Goal: Feedback & Contribution: Leave review/rating

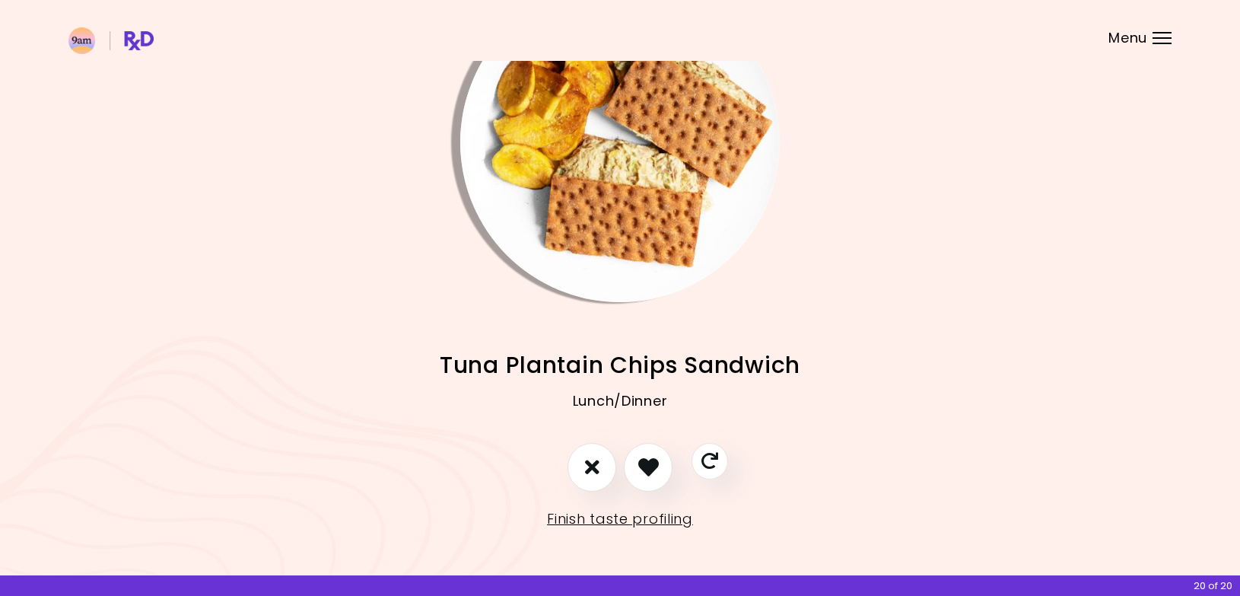
scroll to position [81, 0]
click at [586, 467] on icon "I don't like this recipe" at bounding box center [591, 468] width 17 height 24
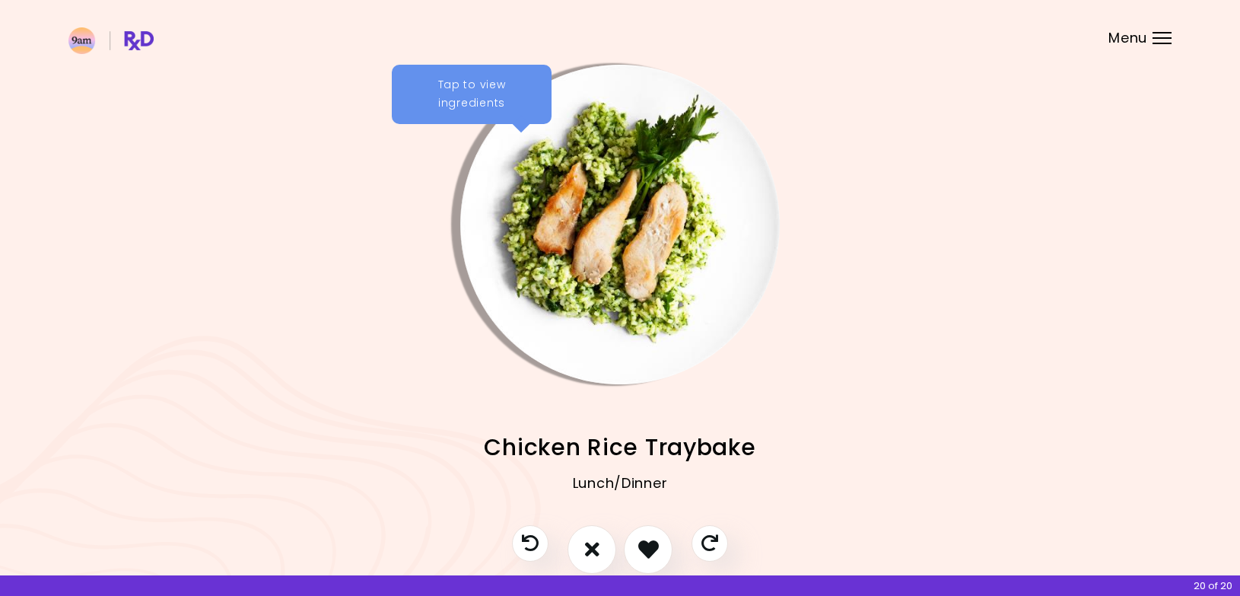
scroll to position [0, 0]
click at [465, 98] on div "Tap to view ingredients" at bounding box center [472, 94] width 160 height 59
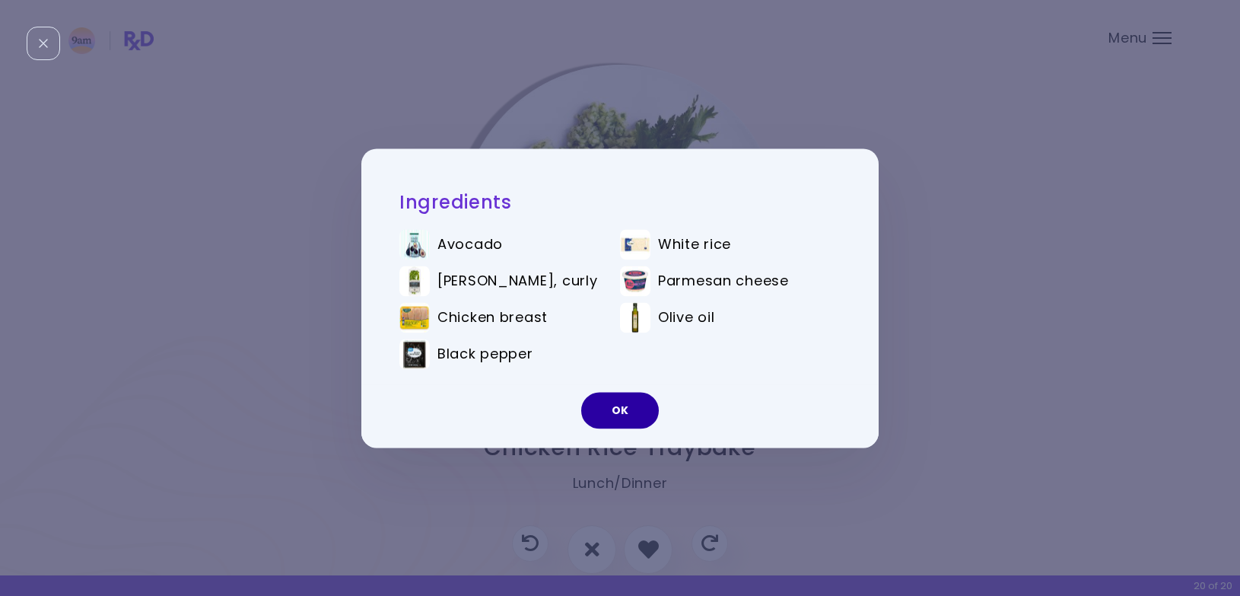
click at [635, 405] on button "OK" at bounding box center [620, 410] width 78 height 37
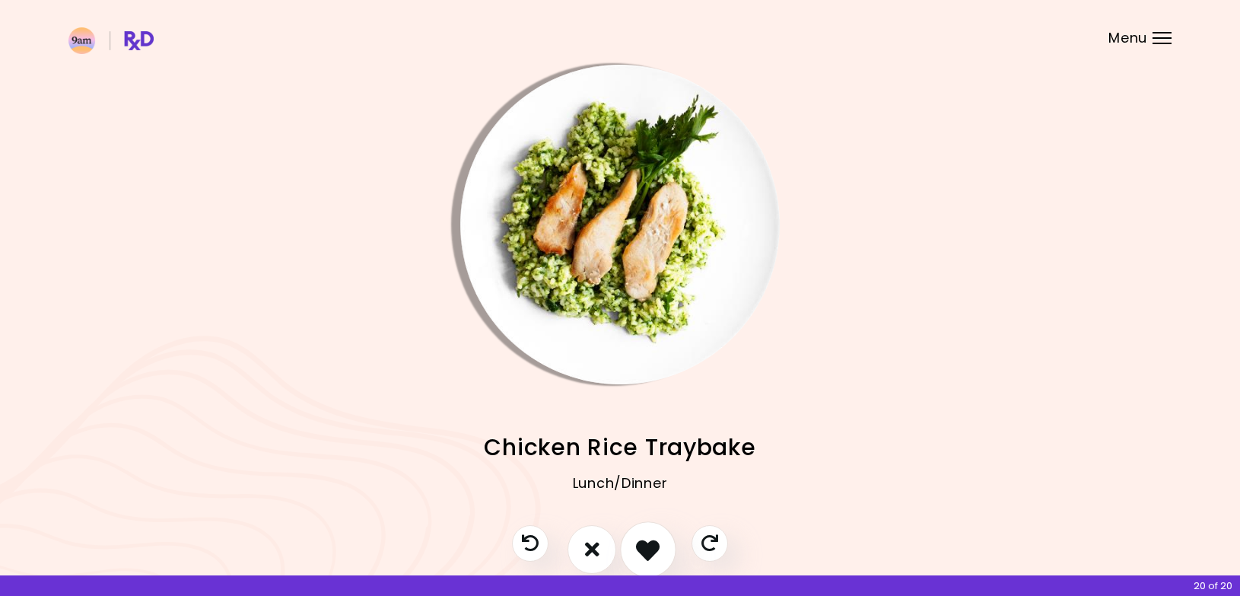
click at [655, 544] on icon "I like this recipe" at bounding box center [648, 549] width 24 height 24
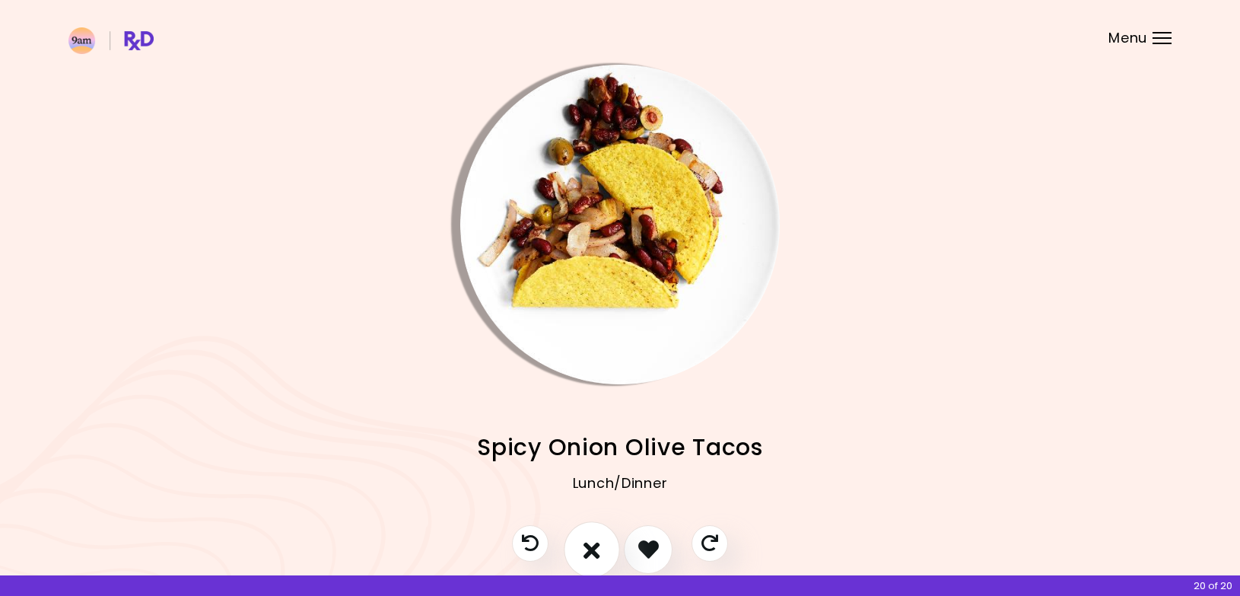
click at [591, 547] on icon "I don't like this recipe" at bounding box center [591, 549] width 17 height 24
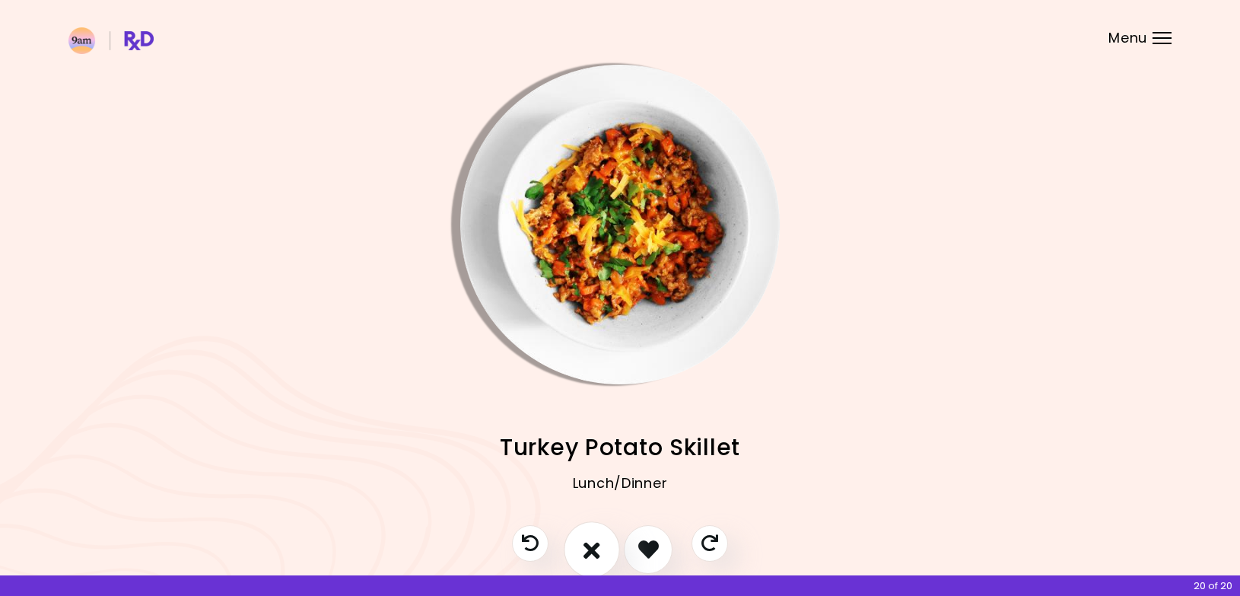
click at [592, 554] on icon "I don't like this recipe" at bounding box center [591, 549] width 17 height 24
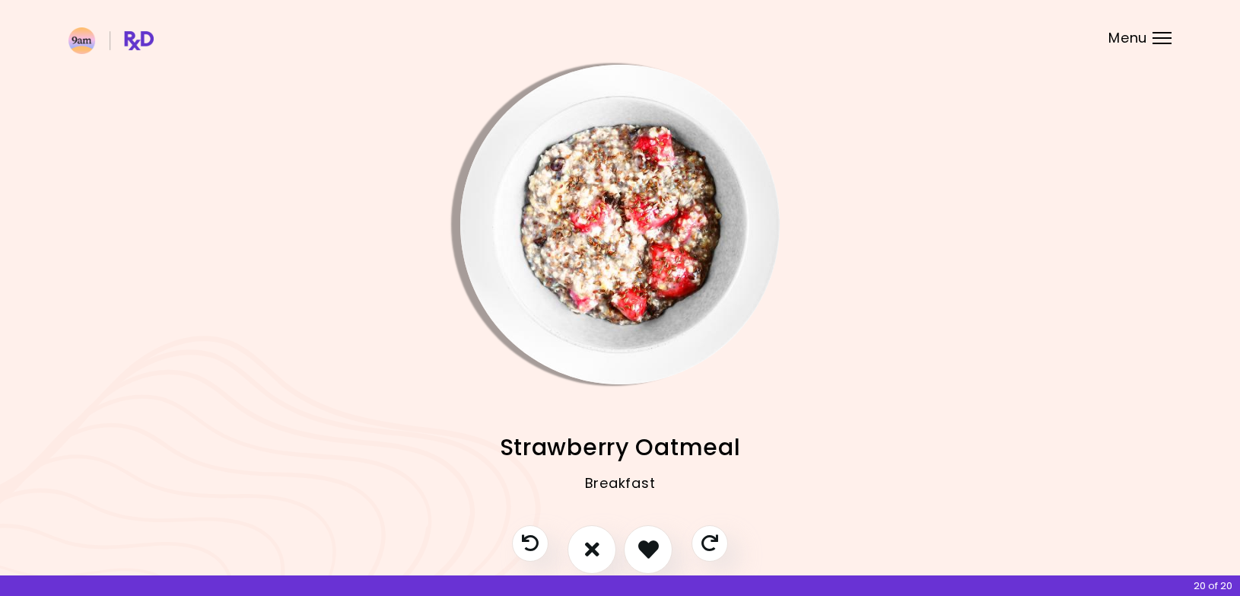
click at [545, 130] on img "Info - Strawberry Oatmeal" at bounding box center [619, 224] width 319 height 319
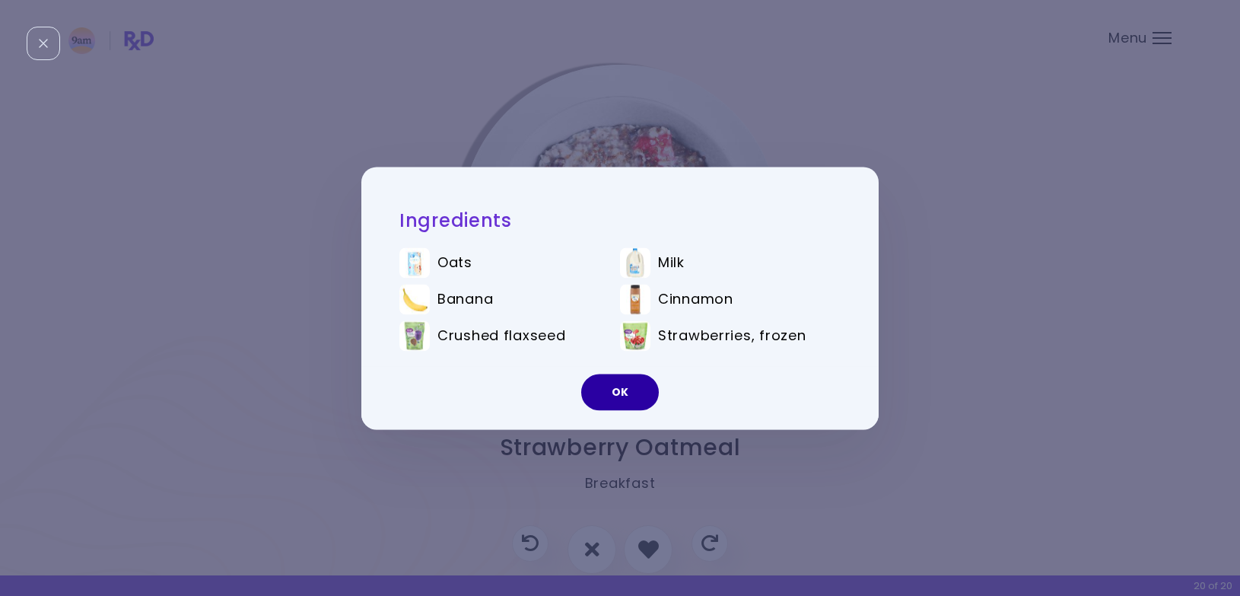
click at [613, 399] on button "OK" at bounding box center [620, 391] width 78 height 37
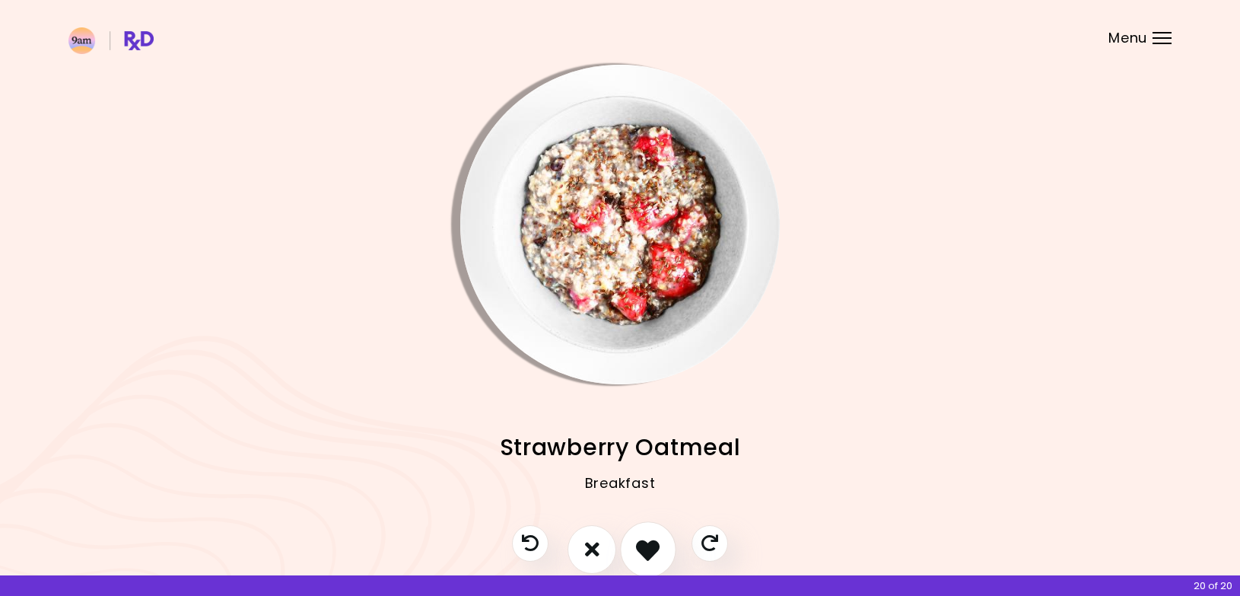
click at [641, 541] on icon "I like this recipe" at bounding box center [648, 549] width 24 height 24
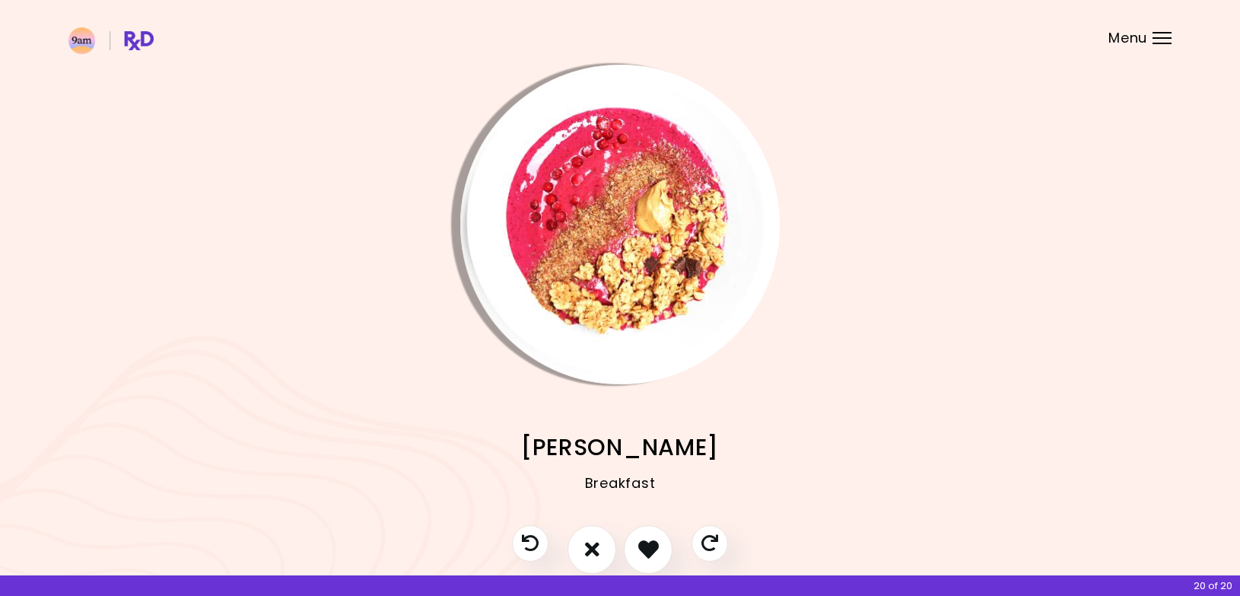
click at [623, 287] on img "Info - Berry Muesli" at bounding box center [619, 224] width 319 height 319
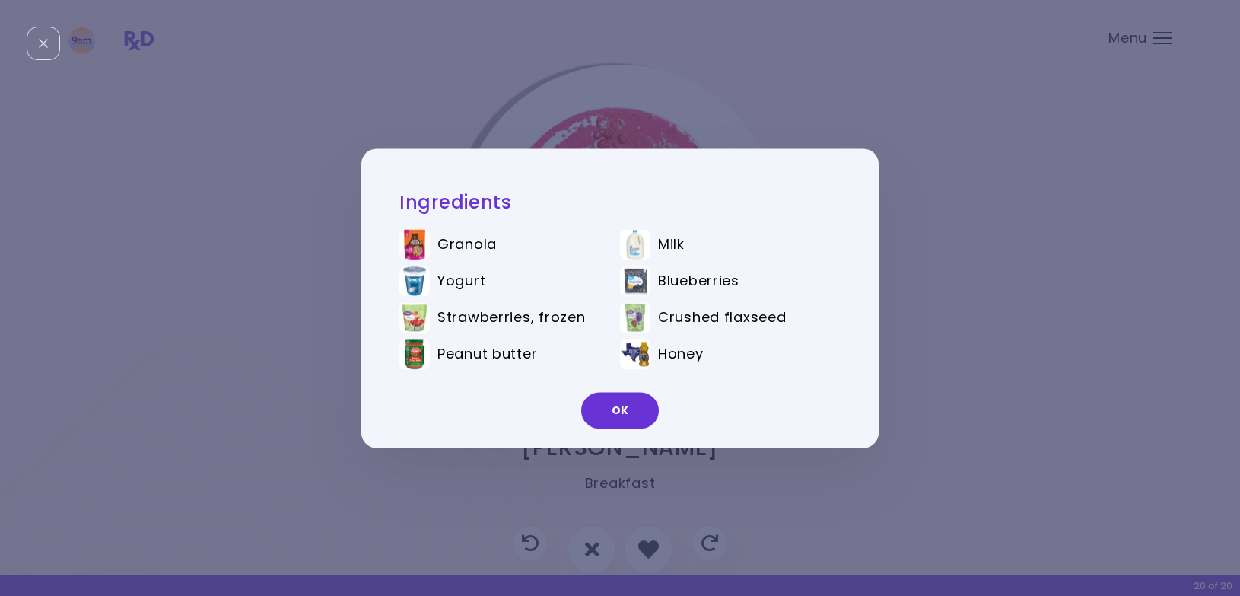
click at [824, 478] on div "Ingredients Granola Milk Yogurt Blueberries Strawberries, frozen Crushed flaxse…" at bounding box center [620, 298] width 1240 height 596
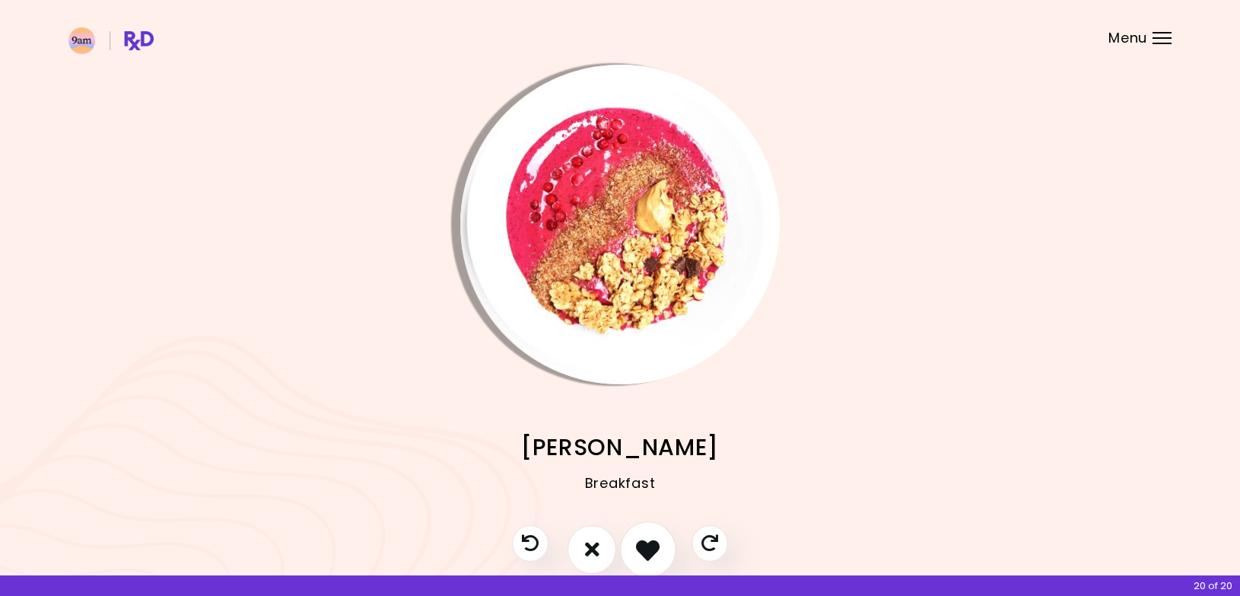
click at [650, 542] on icon "I like this recipe" at bounding box center [648, 549] width 24 height 24
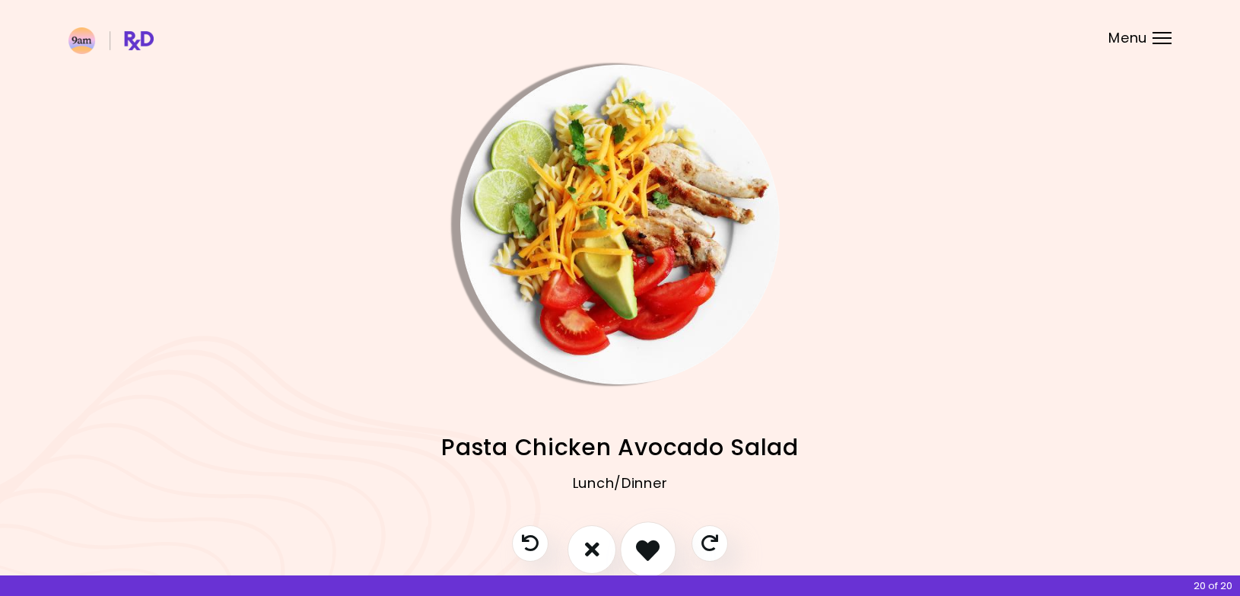
click at [652, 541] on icon "I like this recipe" at bounding box center [648, 549] width 24 height 24
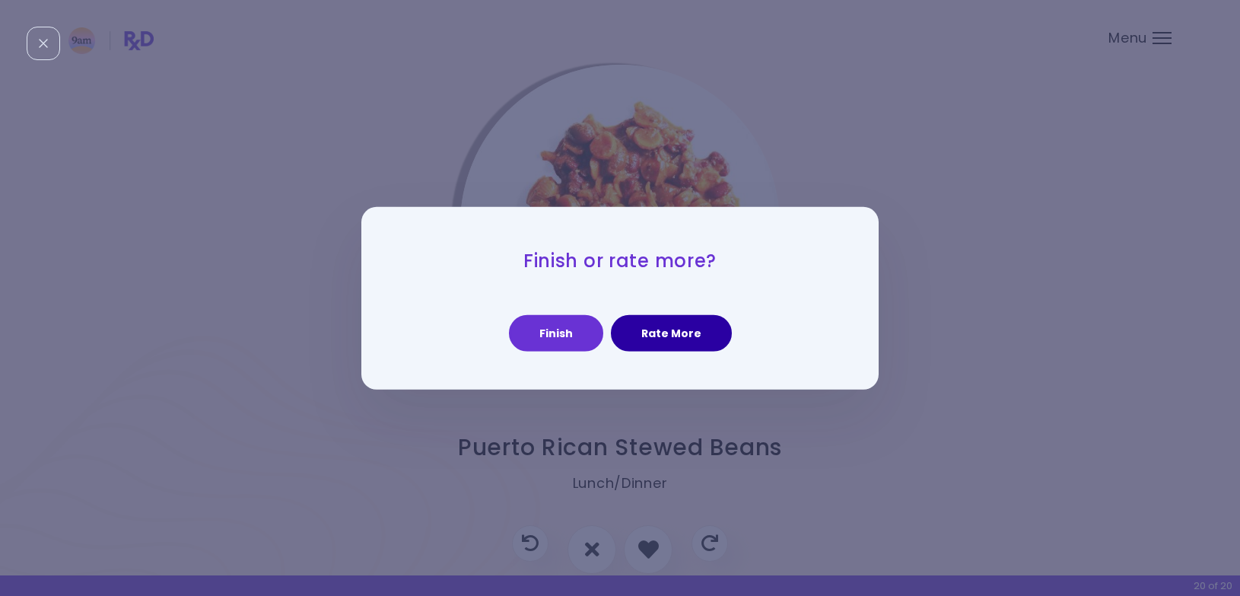
click at [666, 337] on button "Rate More" at bounding box center [671, 333] width 121 height 37
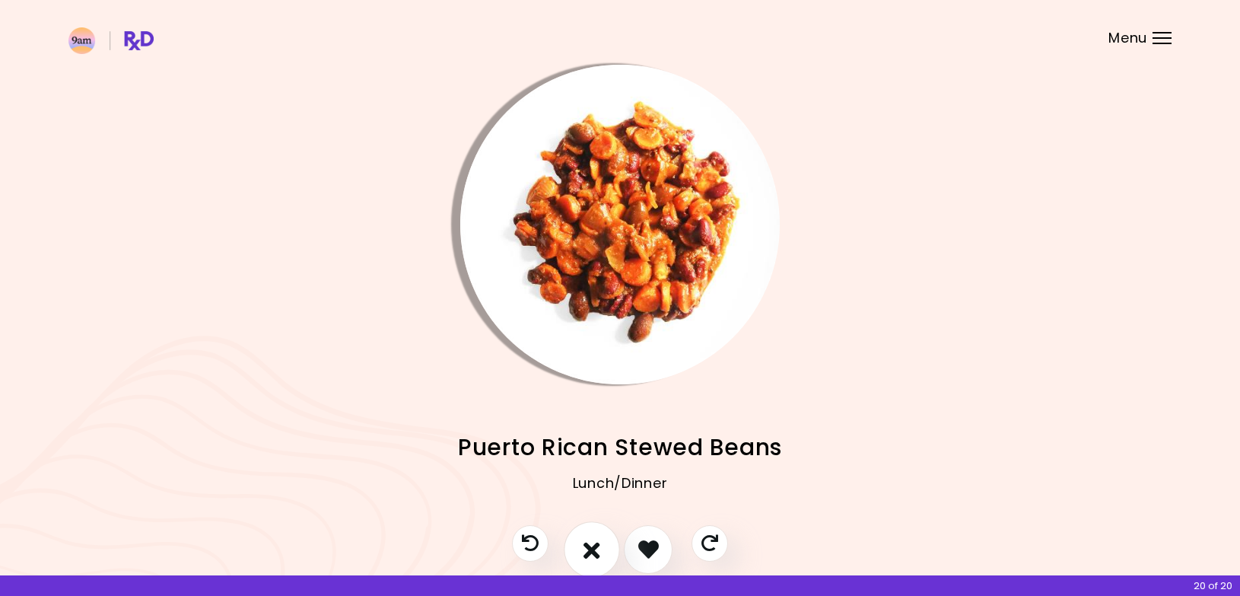
click at [587, 548] on icon "I don't like this recipe" at bounding box center [591, 549] width 17 height 24
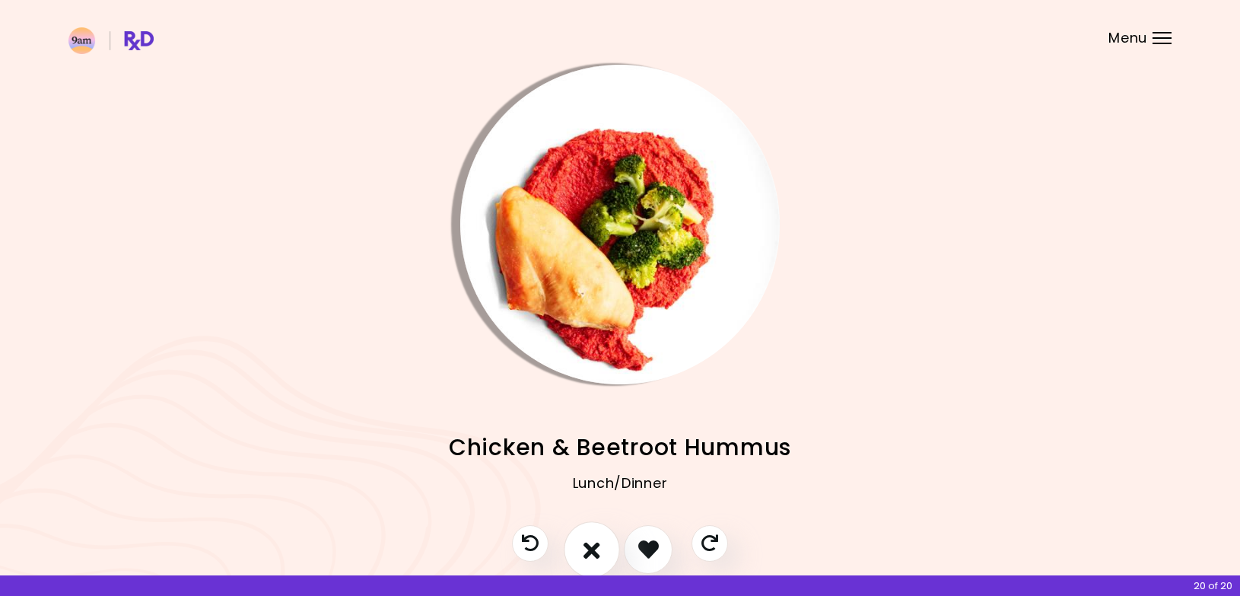
click at [592, 542] on icon "I don't like this recipe" at bounding box center [591, 549] width 17 height 24
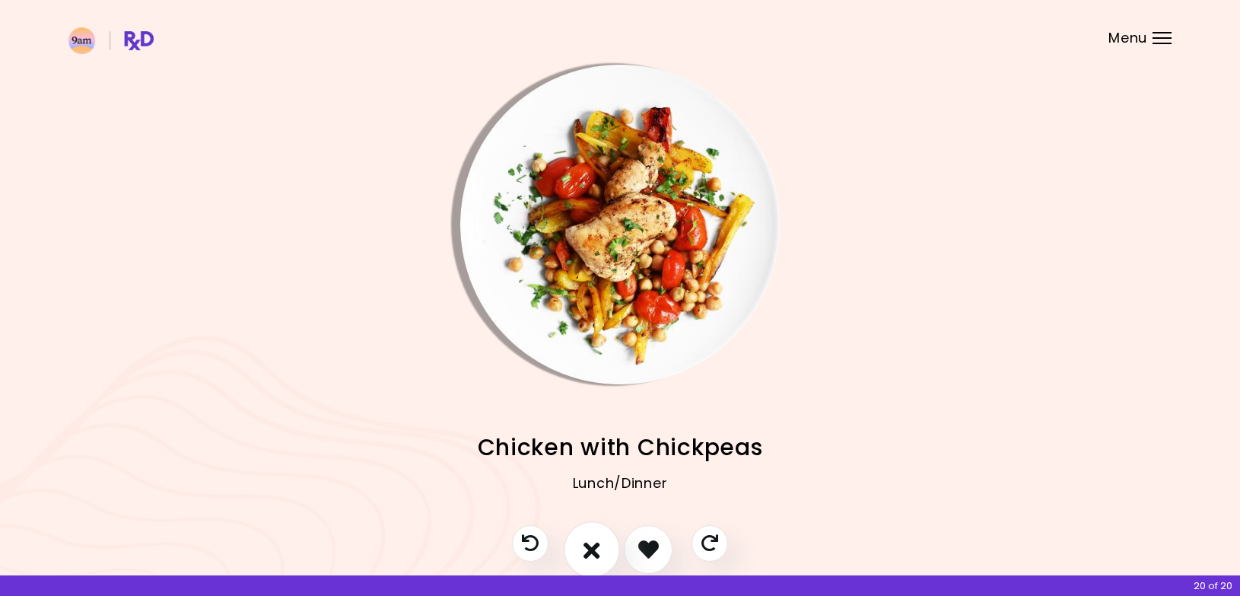
click at [583, 554] on icon "I don't like this recipe" at bounding box center [591, 549] width 17 height 24
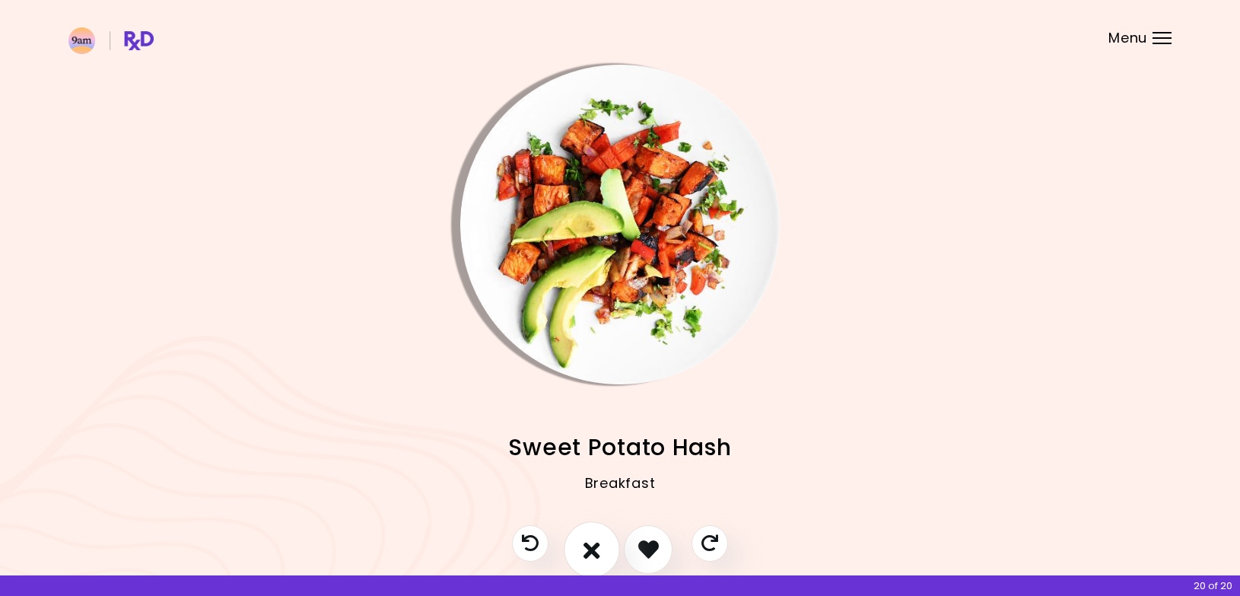
click at [586, 551] on icon "I don't like this recipe" at bounding box center [591, 549] width 17 height 24
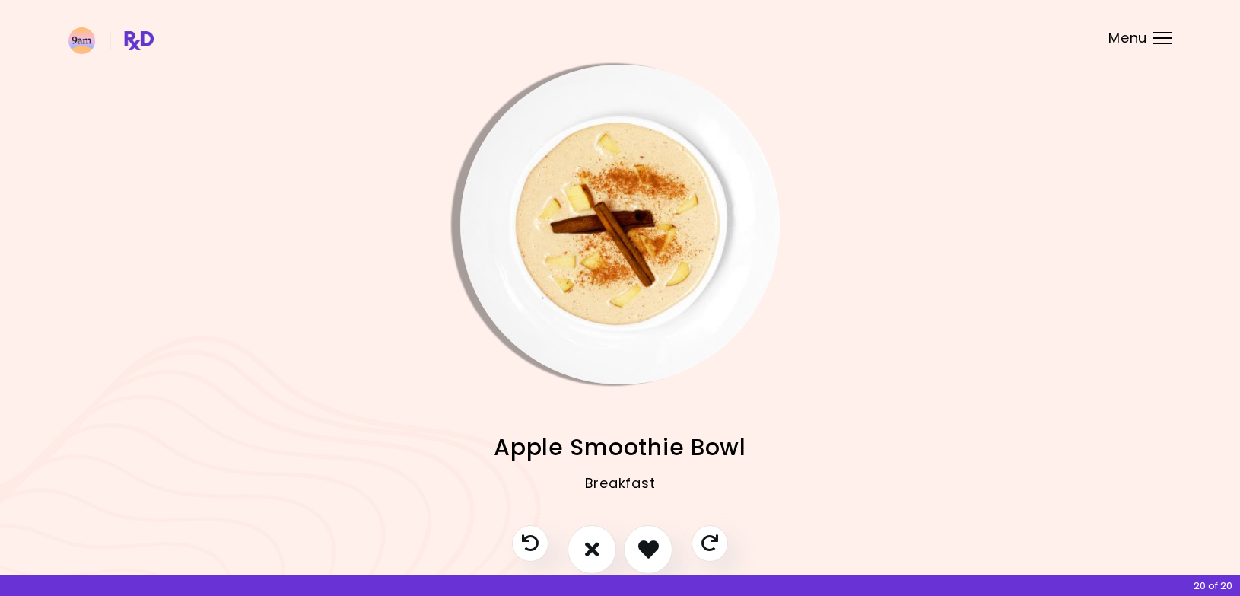
click at [573, 164] on img "Info - Apple Smoothie Bowl" at bounding box center [619, 224] width 319 height 319
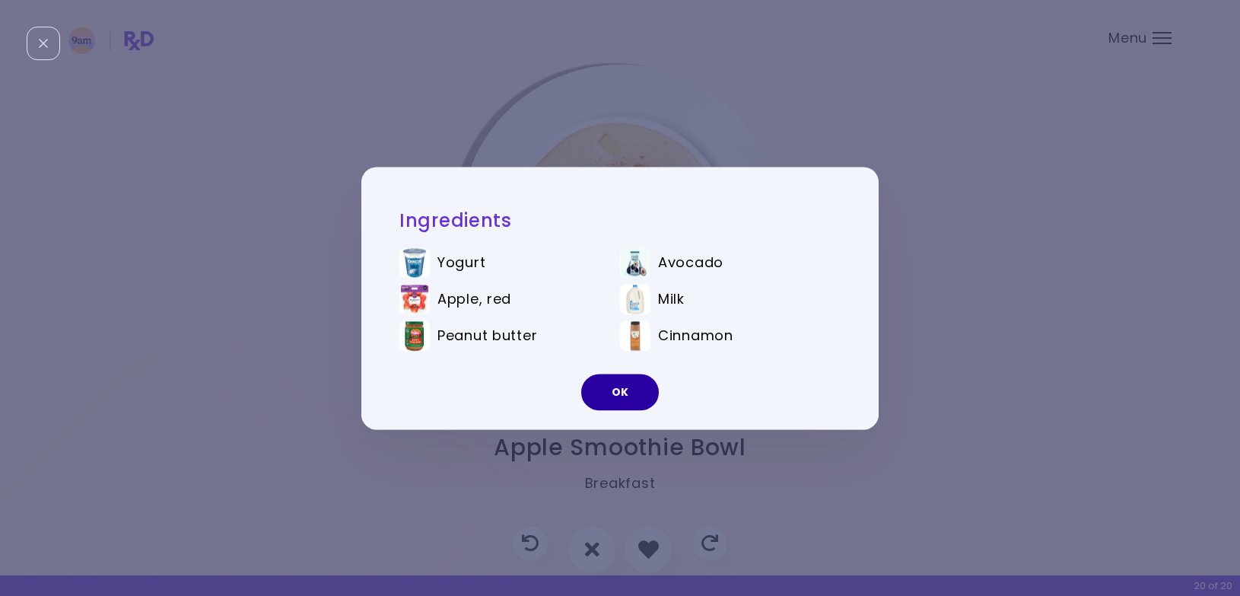
click at [611, 397] on button "OK" at bounding box center [620, 391] width 78 height 37
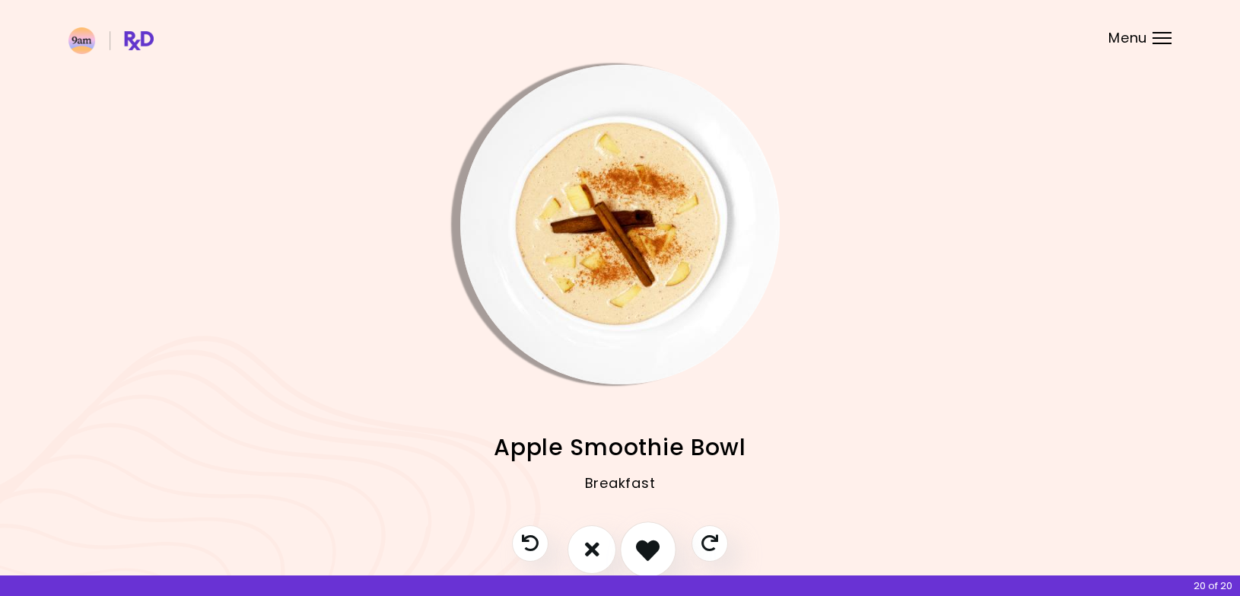
click at [653, 537] on icon "I like this recipe" at bounding box center [648, 549] width 24 height 24
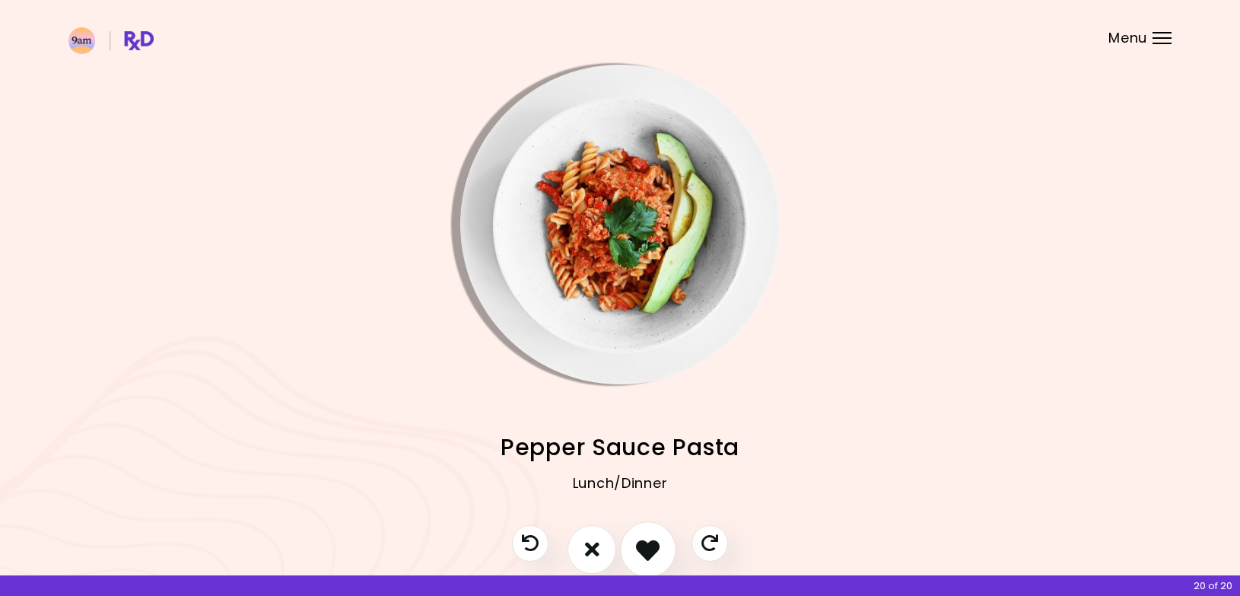
click at [646, 545] on icon "I like this recipe" at bounding box center [648, 549] width 24 height 24
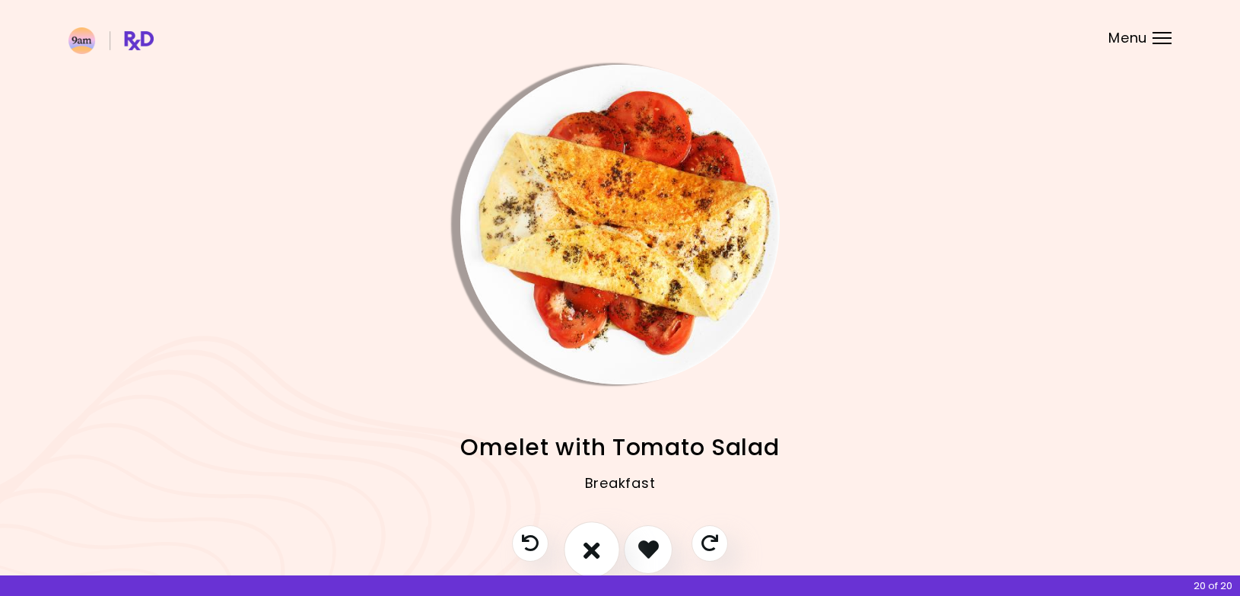
click at [596, 545] on icon "I don't like this recipe" at bounding box center [591, 549] width 17 height 24
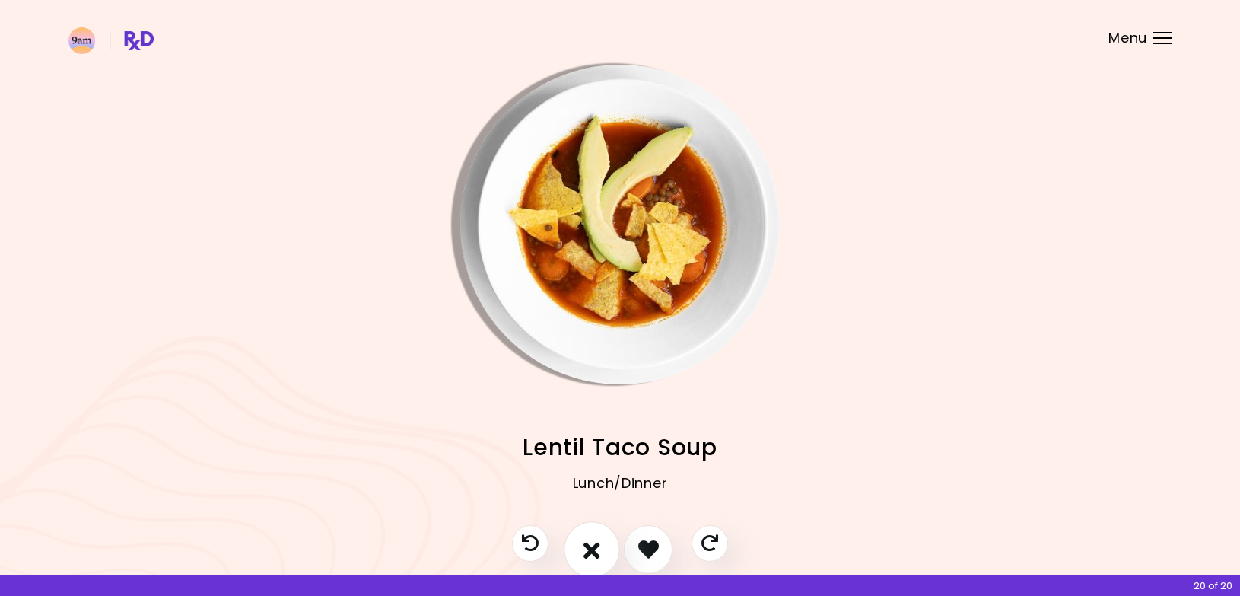
click at [595, 549] on icon "I don't like this recipe" at bounding box center [591, 549] width 17 height 24
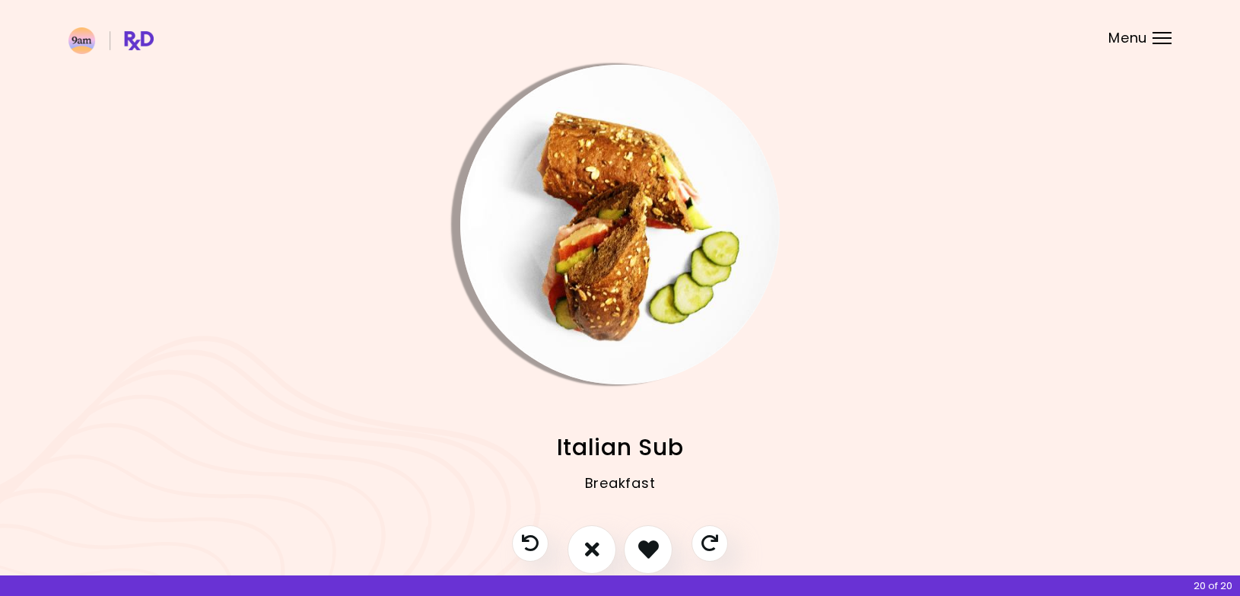
click at [573, 192] on img "Info - Italian Sub" at bounding box center [619, 224] width 319 height 319
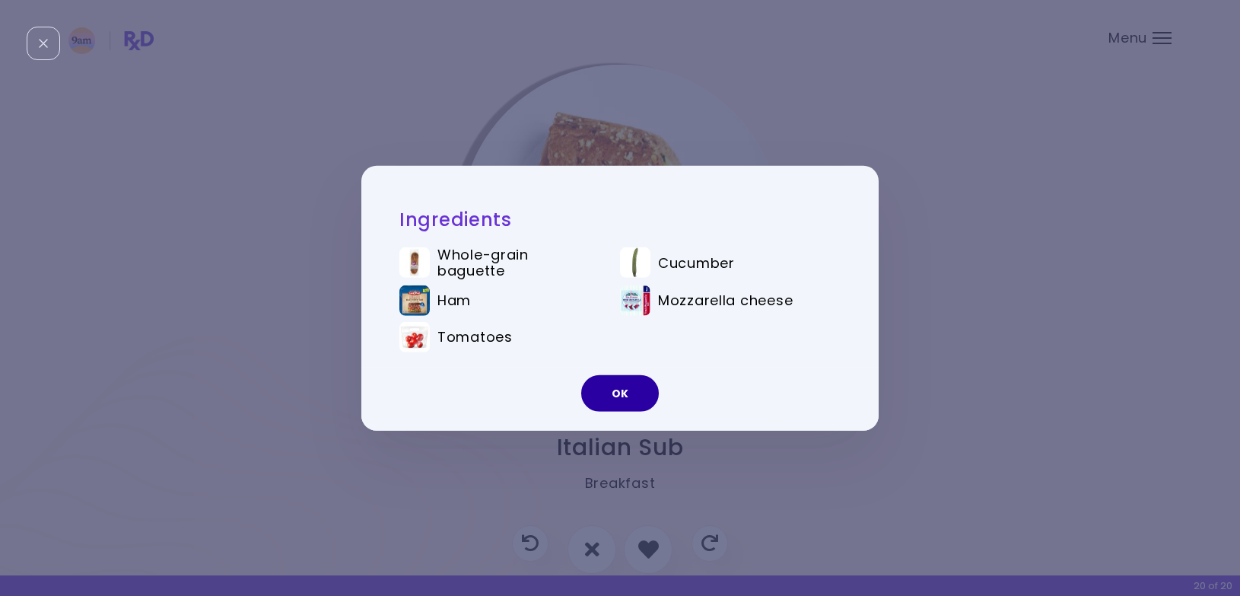
click at [621, 393] on button "OK" at bounding box center [620, 393] width 78 height 37
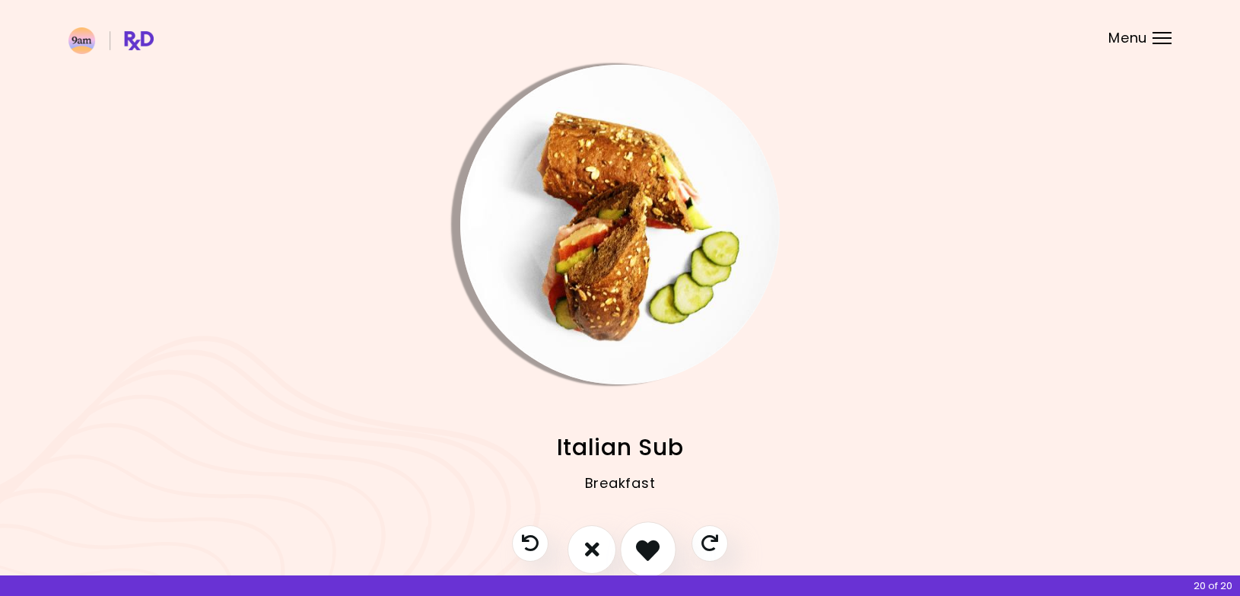
click at [651, 544] on icon "I like this recipe" at bounding box center [648, 549] width 24 height 24
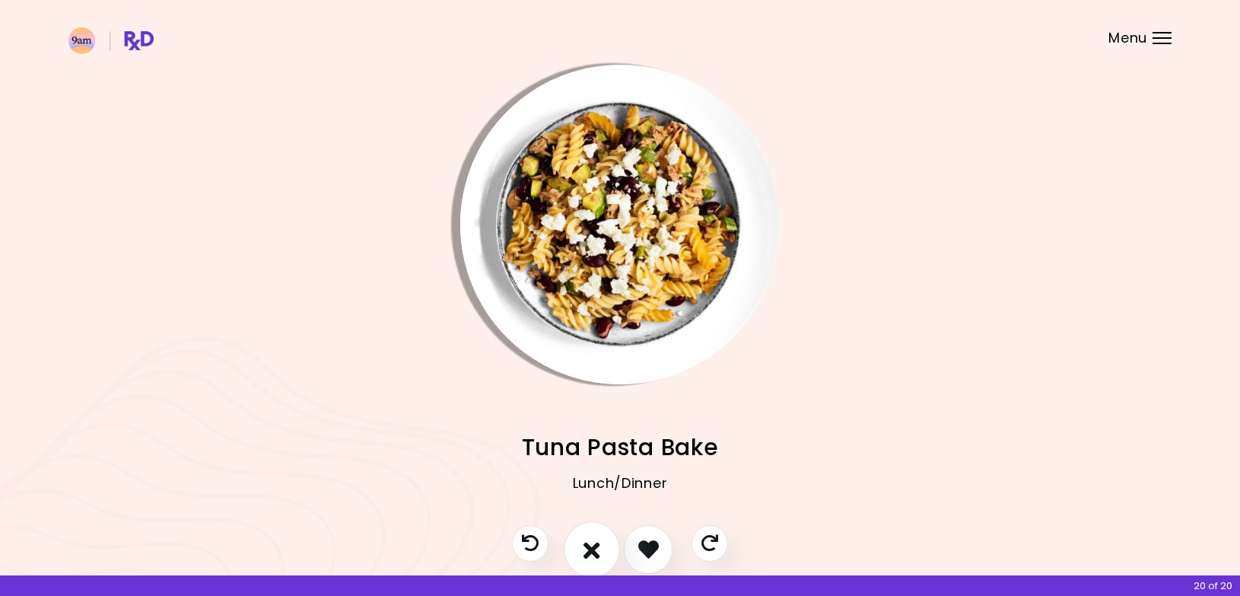
click at [594, 554] on icon "I don't like this recipe" at bounding box center [591, 549] width 17 height 24
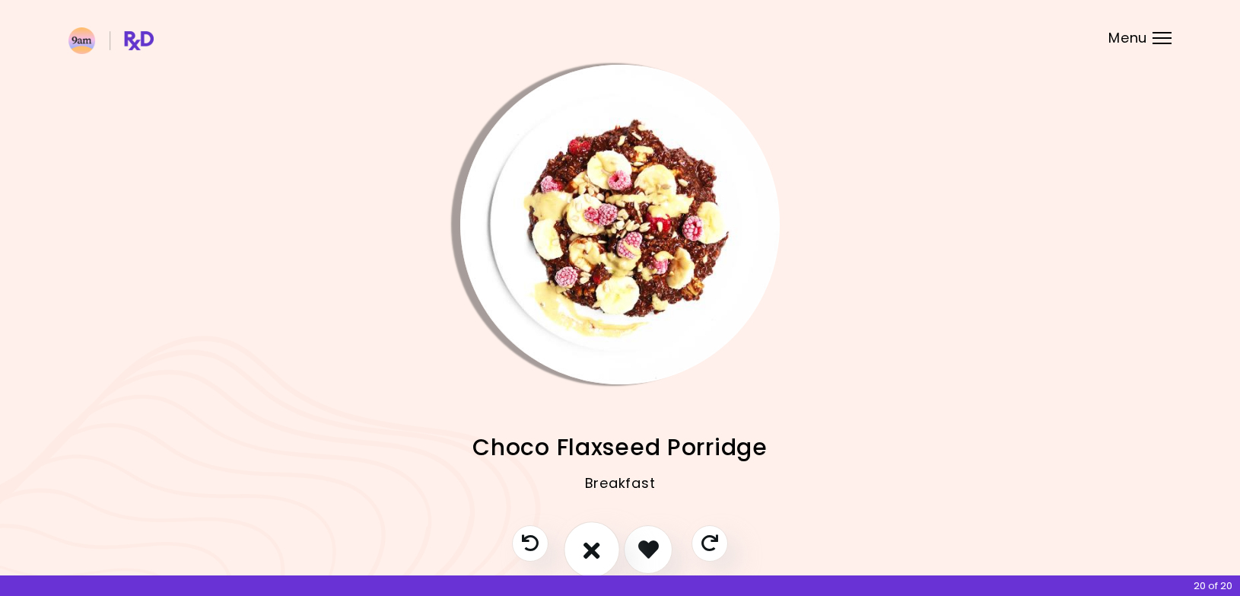
click at [595, 545] on icon "I don't like this recipe" at bounding box center [591, 549] width 17 height 24
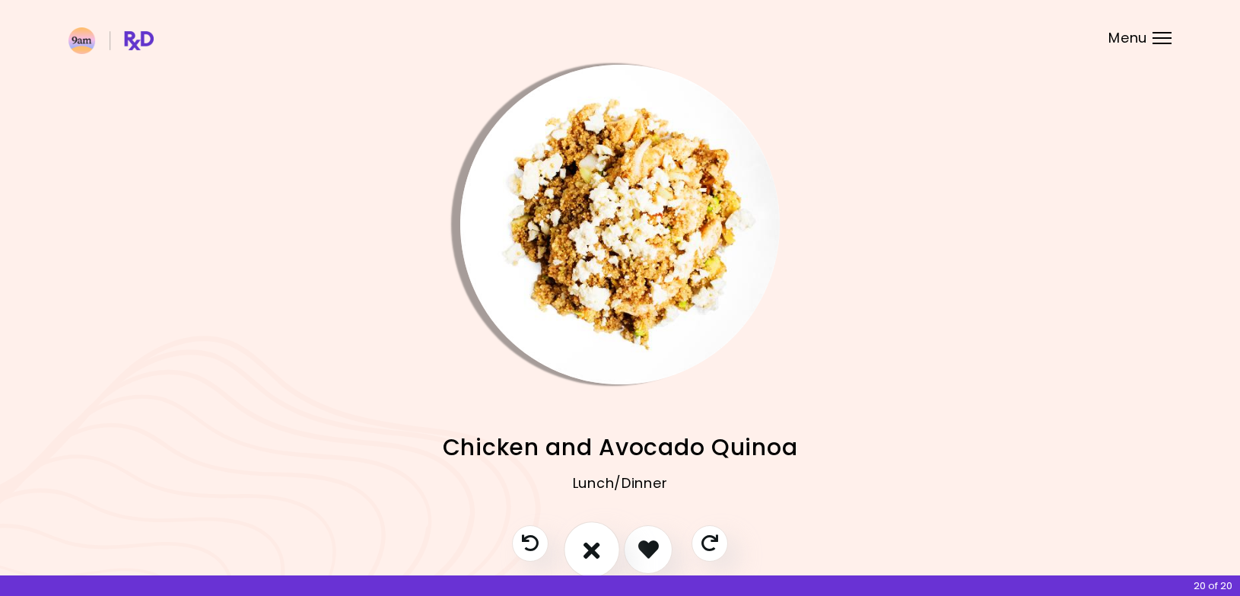
click at [592, 545] on icon "I don't like this recipe" at bounding box center [591, 549] width 17 height 24
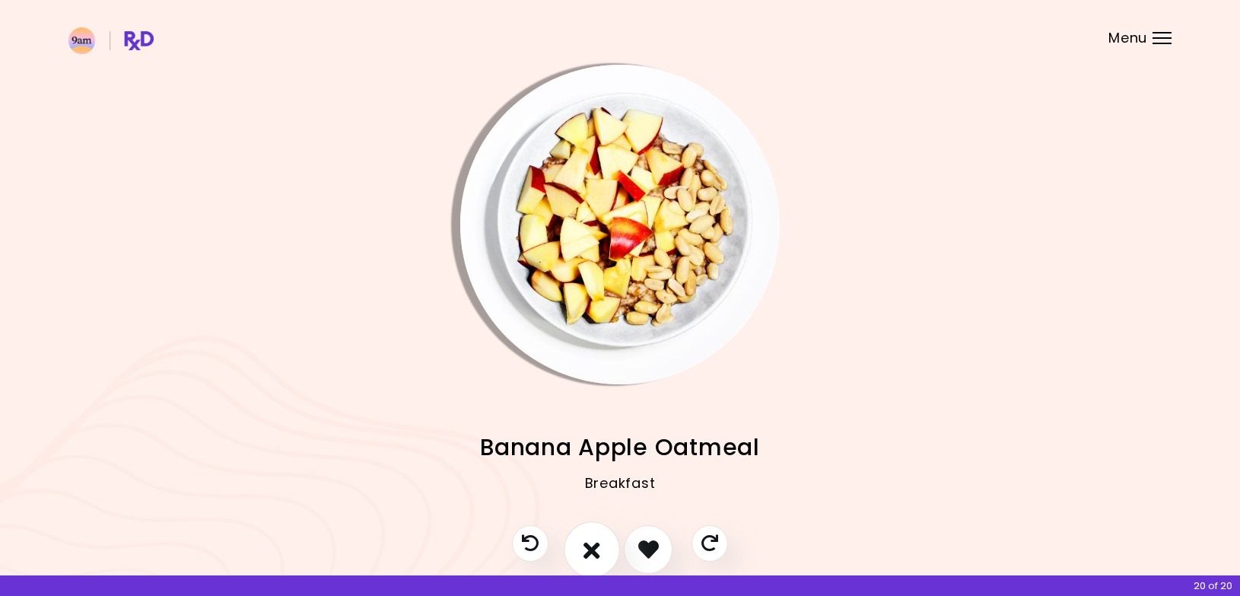
click at [600, 548] on icon "I don't like this recipe" at bounding box center [591, 549] width 17 height 24
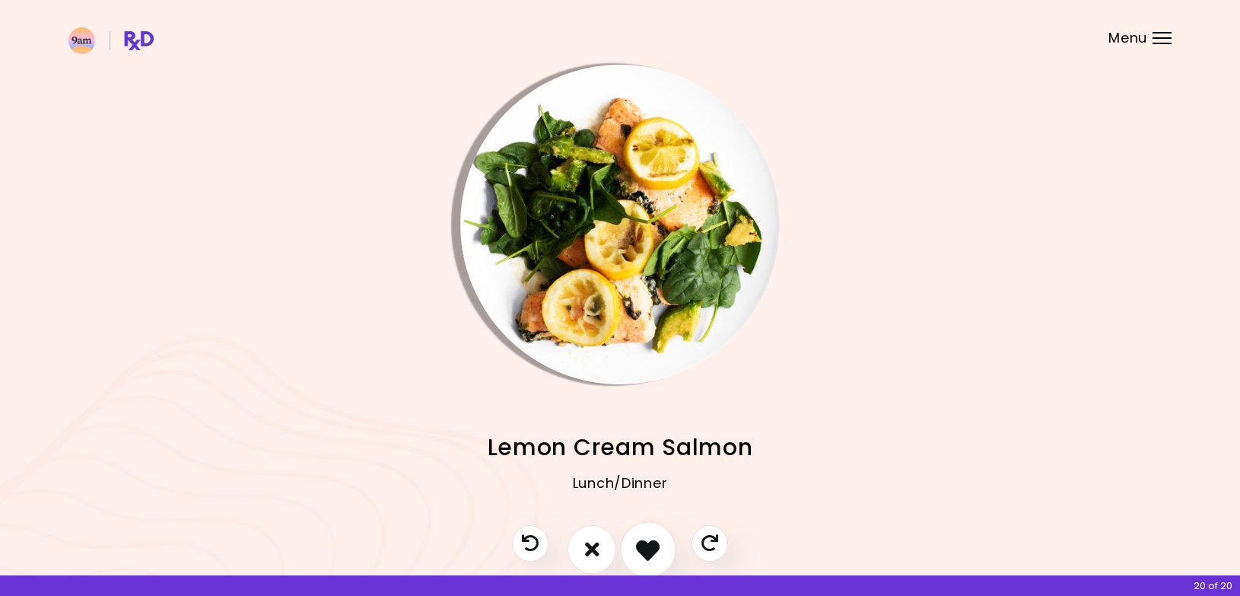
click at [651, 554] on icon "I like this recipe" at bounding box center [648, 549] width 24 height 24
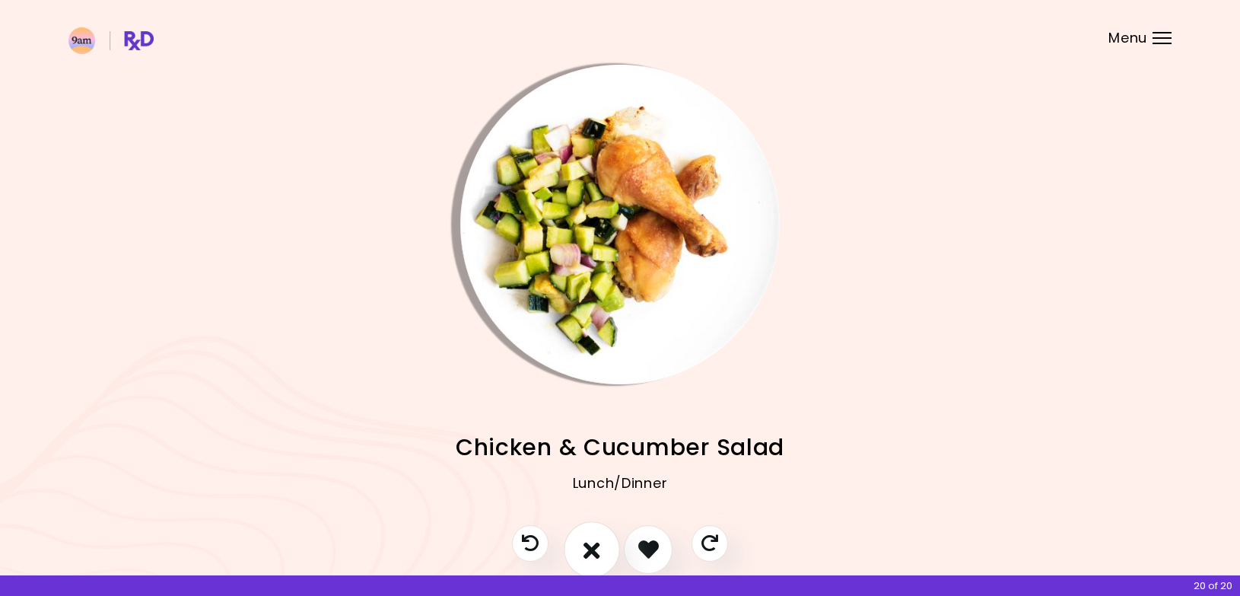
click at [589, 548] on icon "I don't like this recipe" at bounding box center [591, 549] width 17 height 24
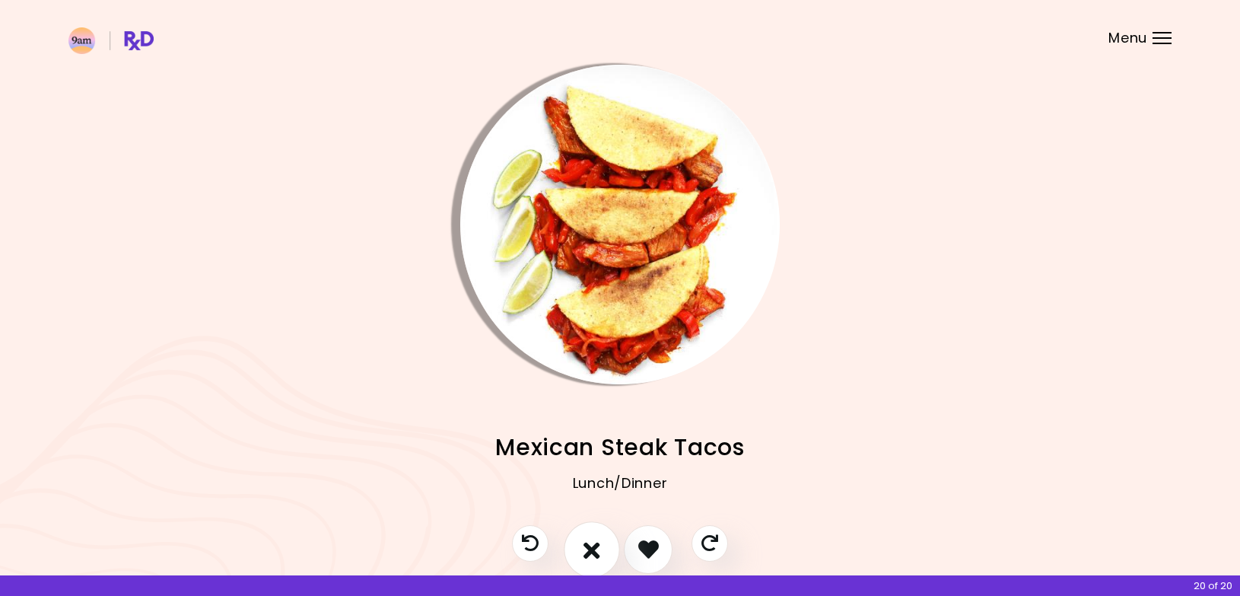
click at [590, 550] on icon "I don't like this recipe" at bounding box center [591, 549] width 17 height 24
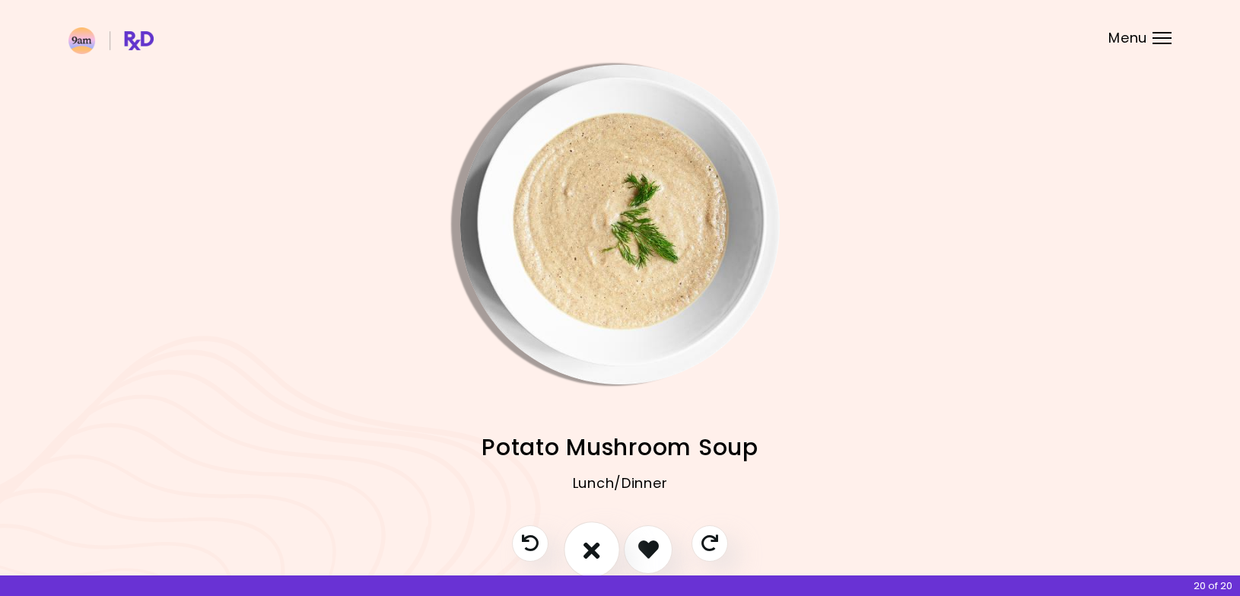
click at [590, 550] on icon "I don't like this recipe" at bounding box center [591, 549] width 17 height 24
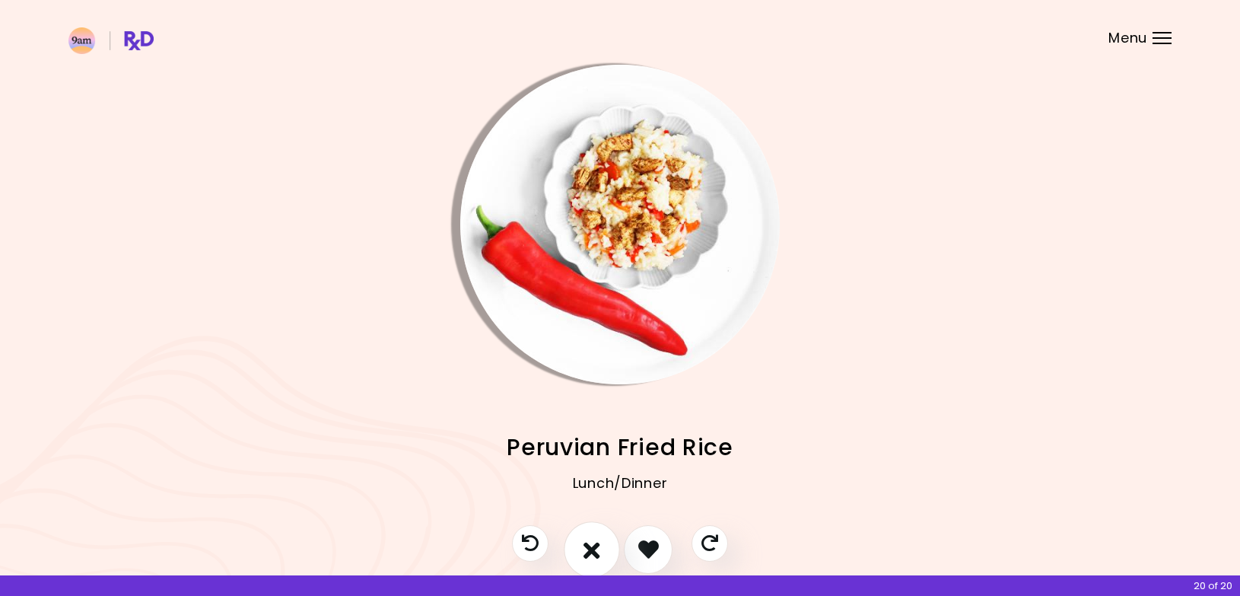
click at [598, 548] on icon "I don't like this recipe" at bounding box center [591, 549] width 17 height 24
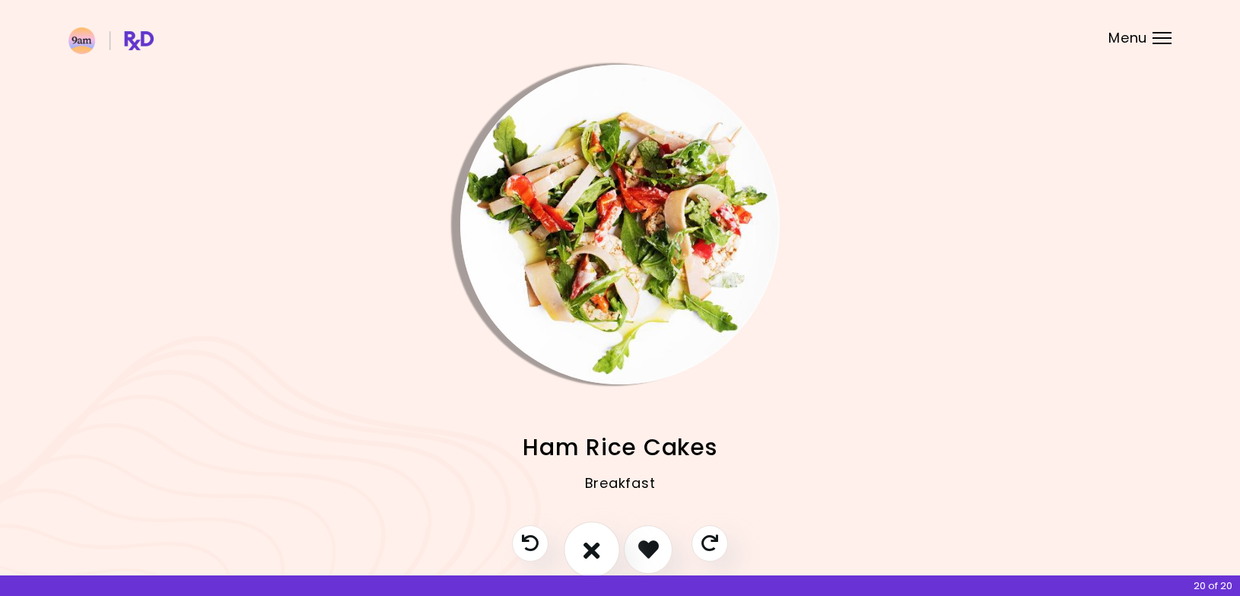
click at [598, 548] on icon "I don't like this recipe" at bounding box center [591, 549] width 17 height 24
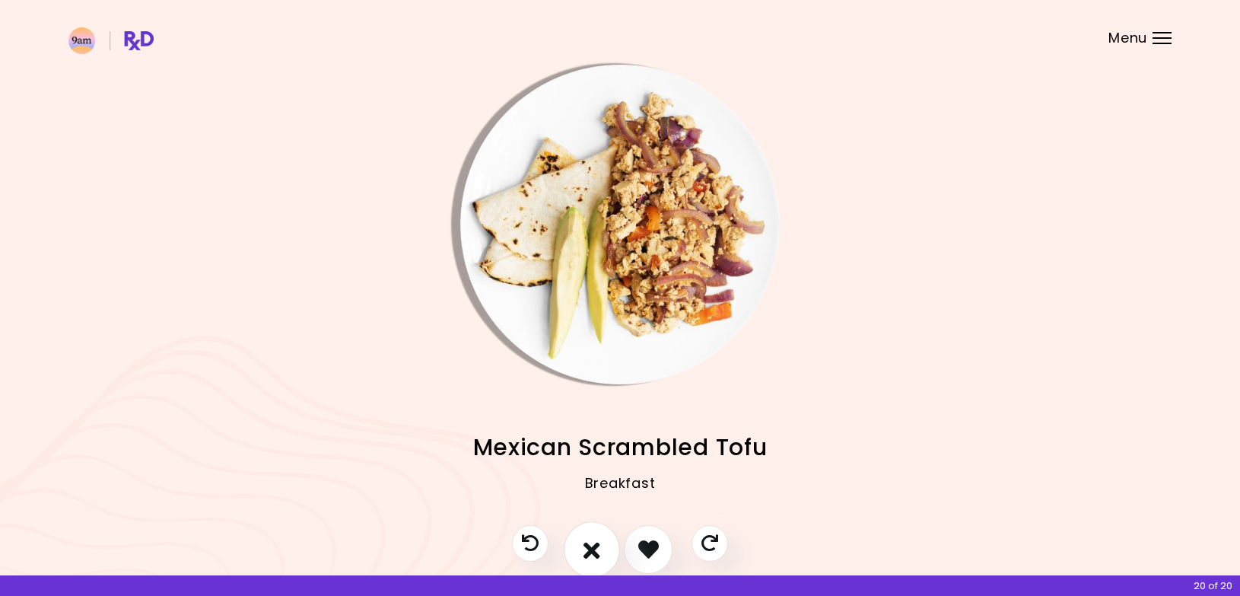
click at [598, 548] on icon "I don't like this recipe" at bounding box center [591, 549] width 17 height 24
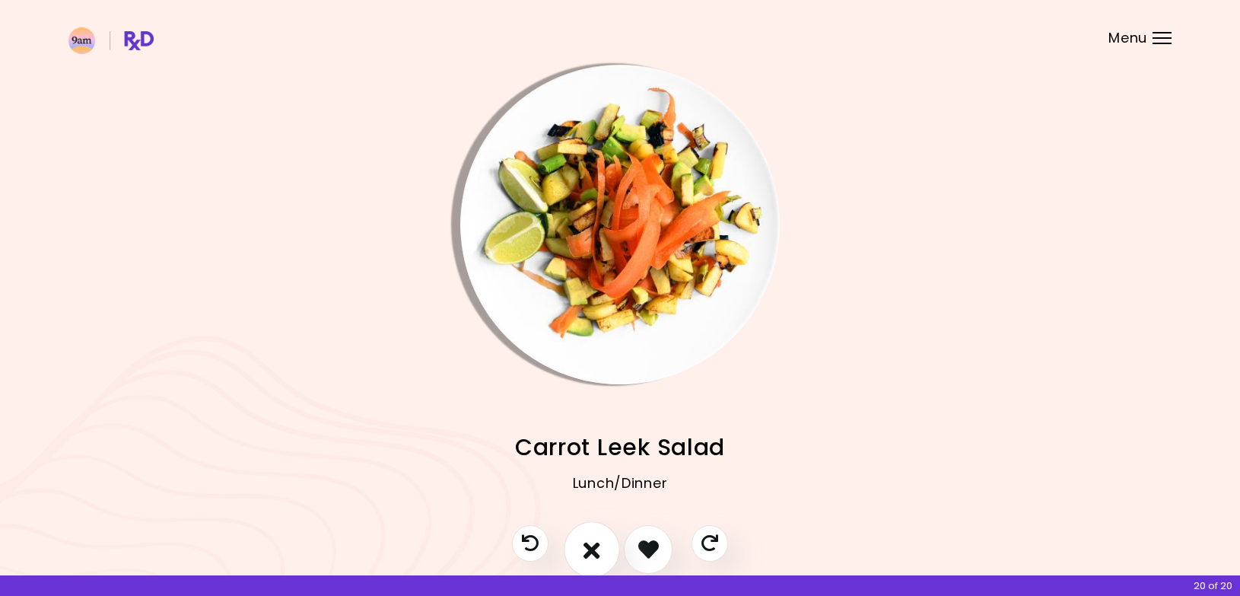
click at [598, 548] on icon "I don't like this recipe" at bounding box center [591, 549] width 17 height 24
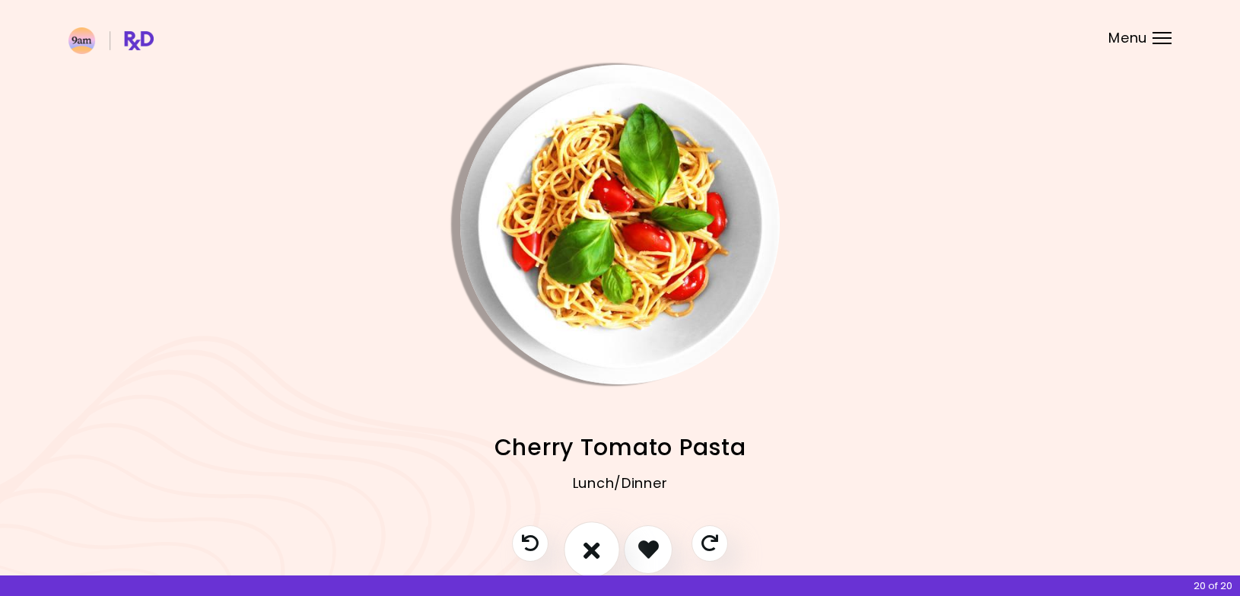
click at [598, 548] on icon "I don't like this recipe" at bounding box center [591, 549] width 17 height 24
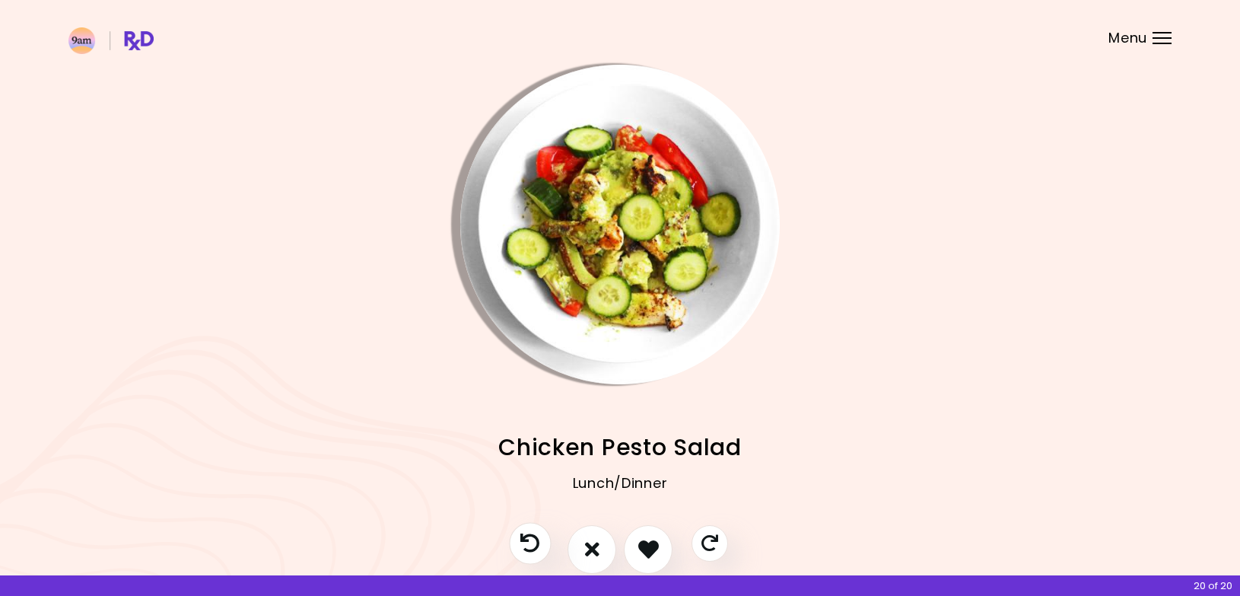
click at [537, 539] on icon "Previous recipe" at bounding box center [529, 542] width 19 height 19
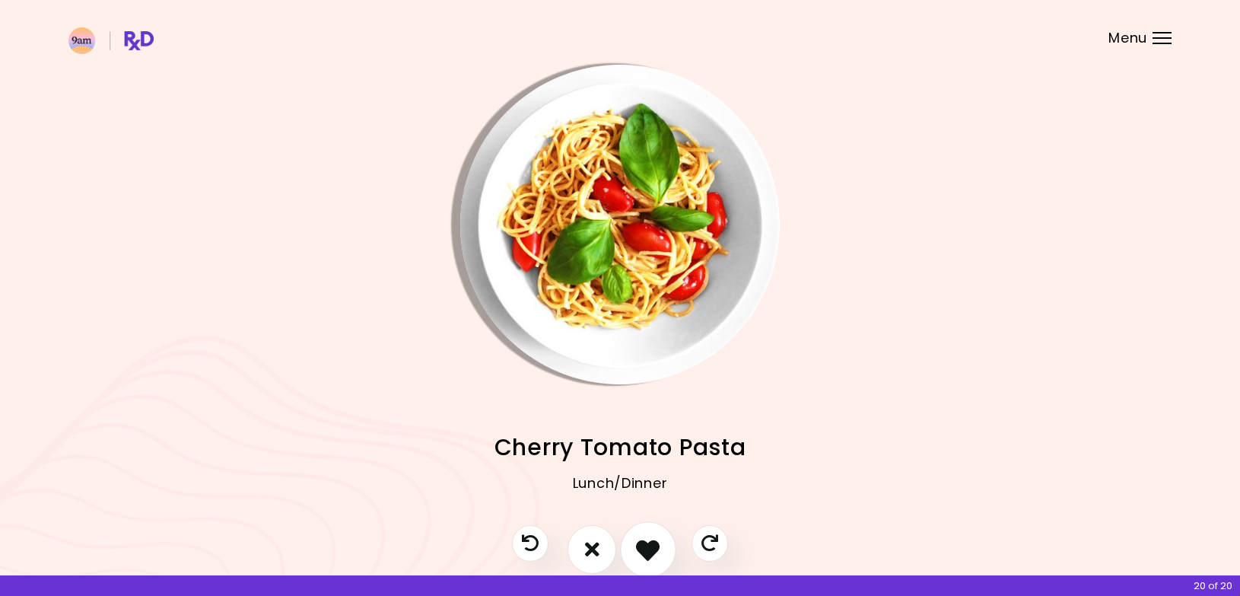
click at [647, 549] on icon "I like this recipe" at bounding box center [648, 549] width 24 height 24
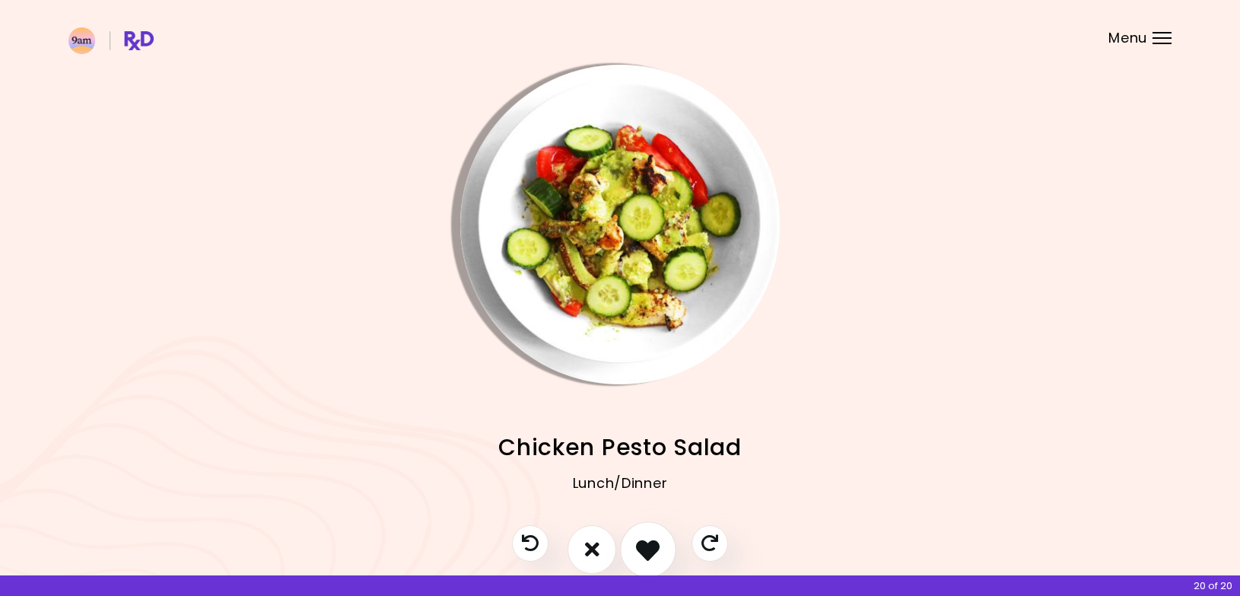
click at [646, 553] on icon "I like this recipe" at bounding box center [648, 549] width 24 height 24
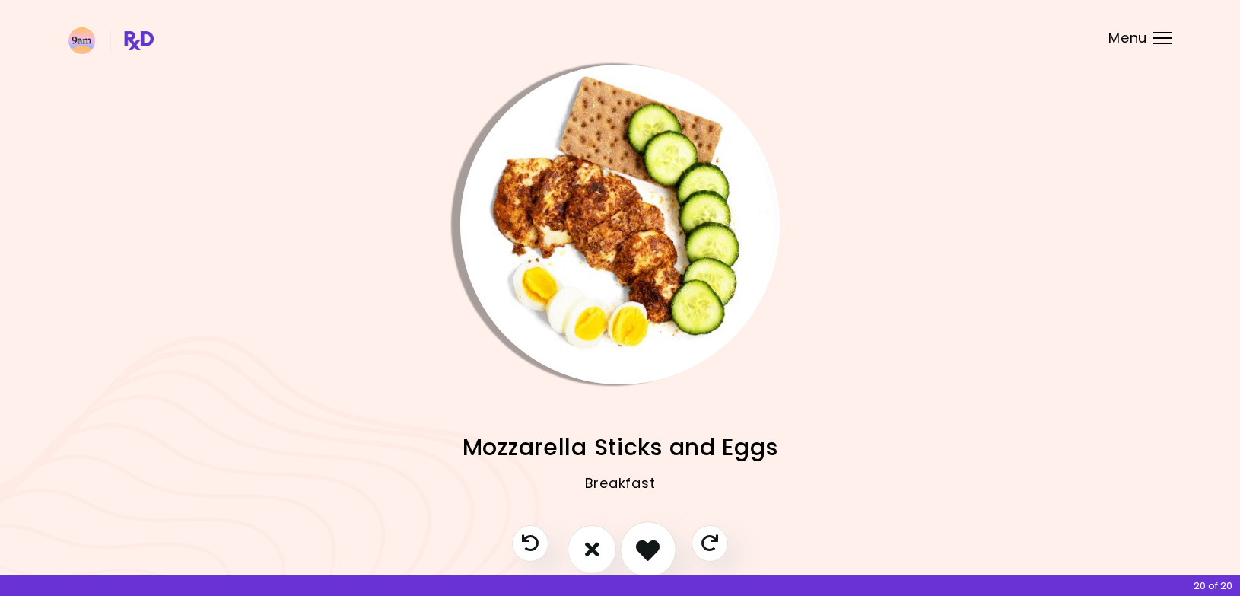
click at [646, 553] on icon "I like this recipe" at bounding box center [648, 549] width 24 height 24
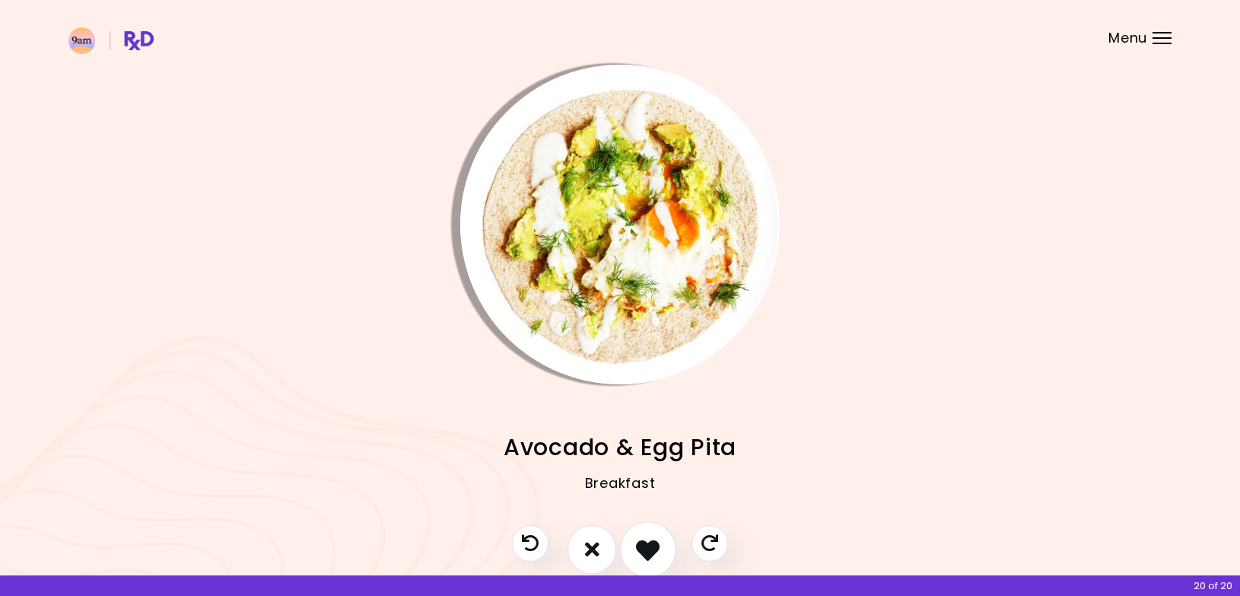
click at [646, 555] on icon "I like this recipe" at bounding box center [648, 549] width 24 height 24
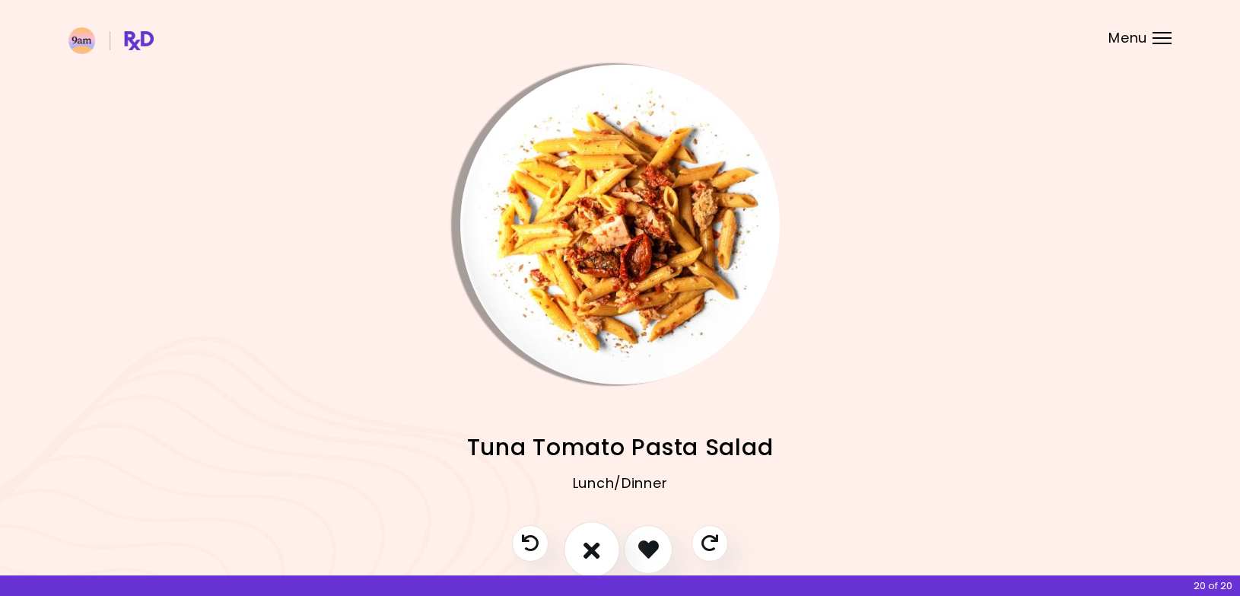
click at [591, 542] on icon "I don't like this recipe" at bounding box center [591, 549] width 17 height 24
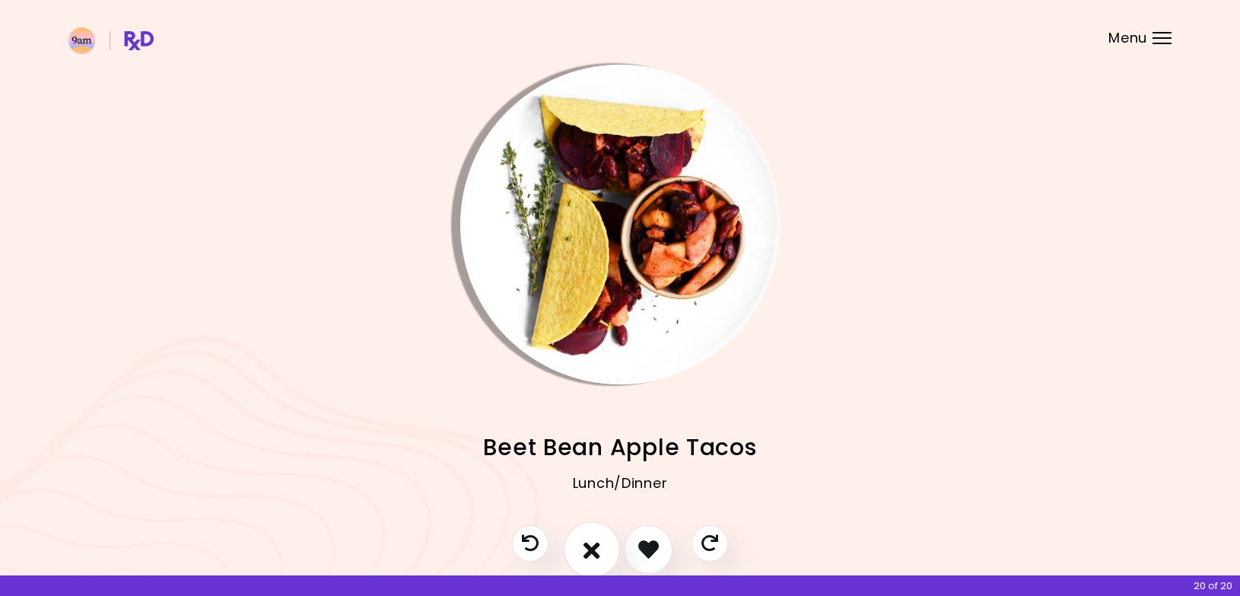
click at [591, 549] on icon "I don't like this recipe" at bounding box center [591, 549] width 17 height 24
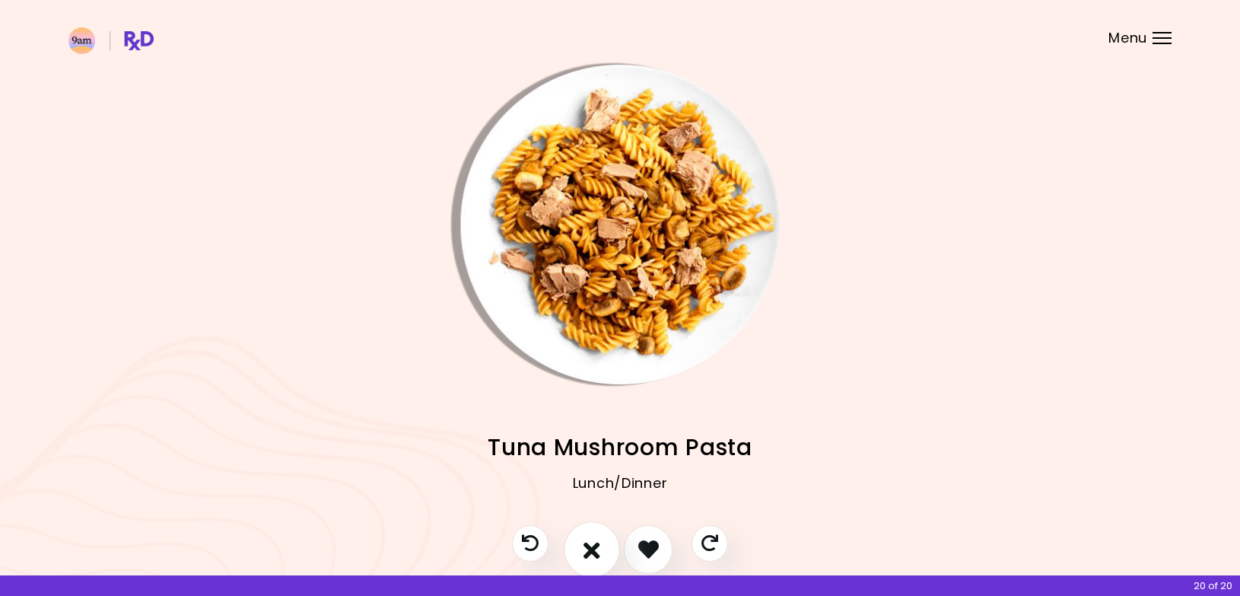
click at [591, 549] on icon "I don't like this recipe" at bounding box center [591, 549] width 17 height 24
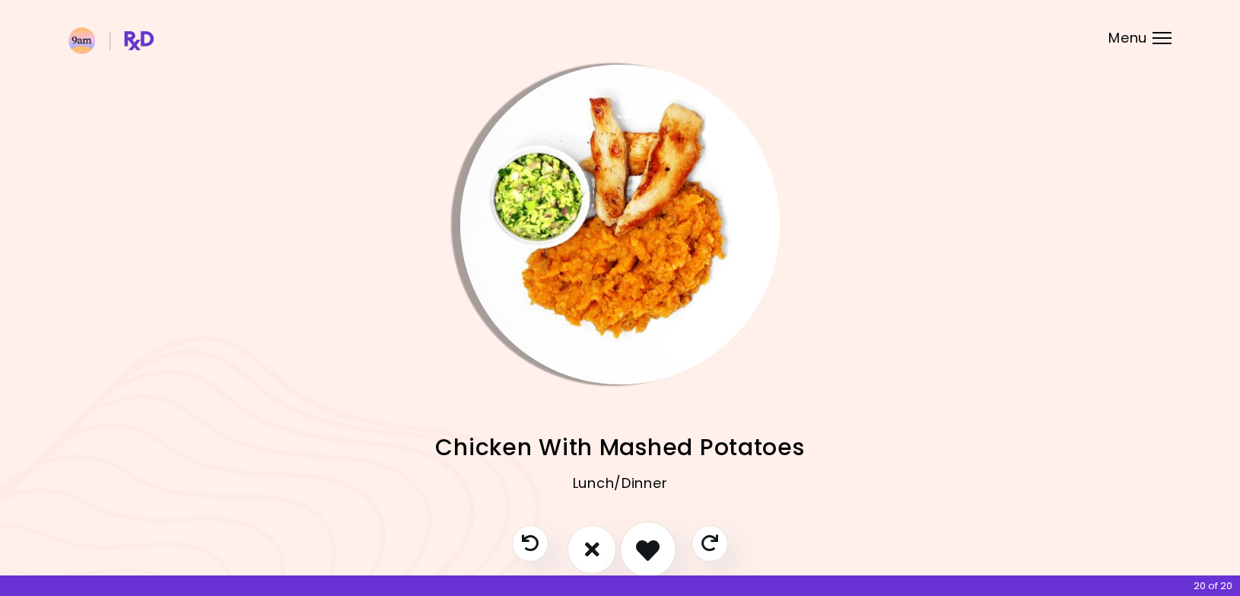
click at [643, 544] on icon "I like this recipe" at bounding box center [648, 549] width 24 height 24
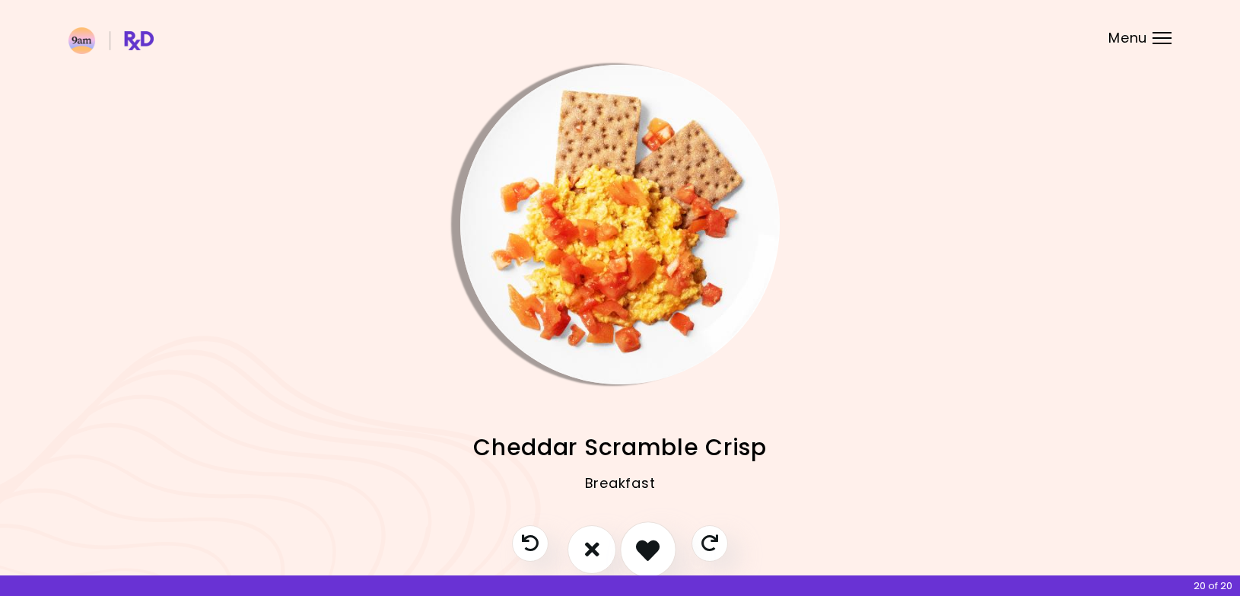
click at [643, 547] on icon "I like this recipe" at bounding box center [648, 549] width 24 height 24
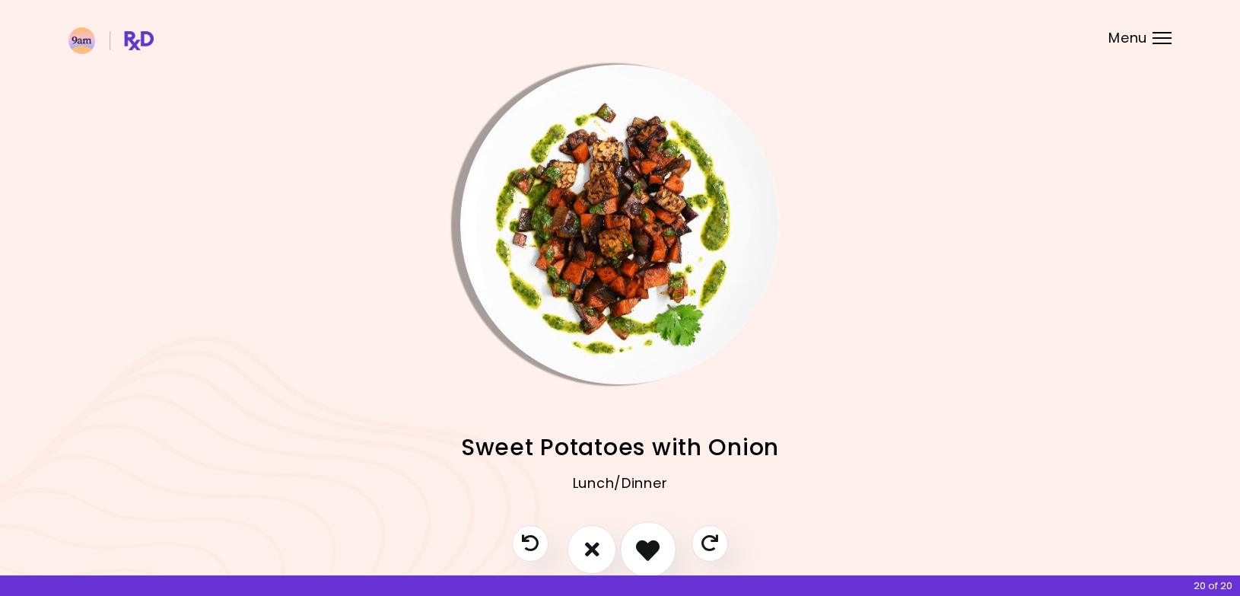
click at [643, 547] on icon "I like this recipe" at bounding box center [648, 549] width 24 height 24
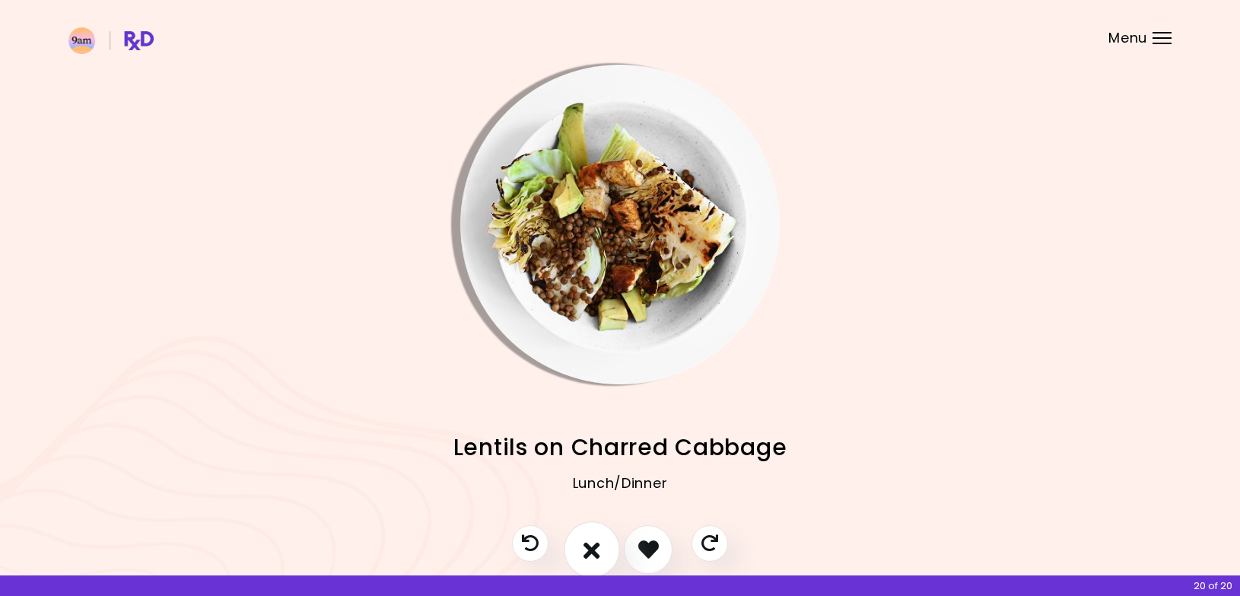
click at [592, 550] on icon "I don't like this recipe" at bounding box center [591, 549] width 17 height 24
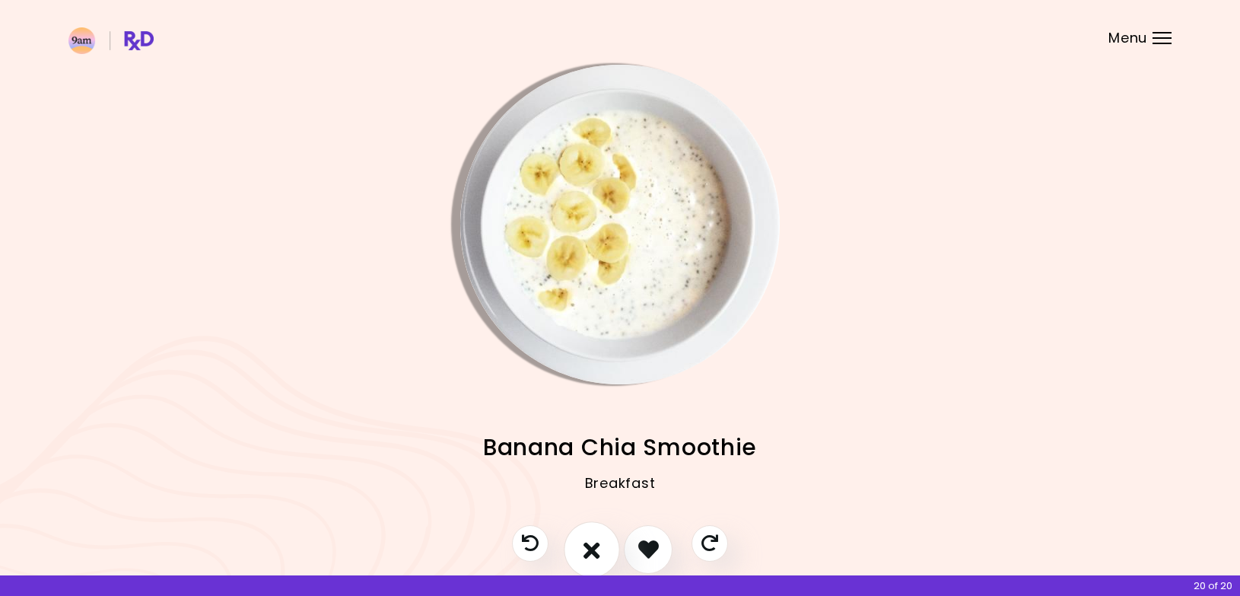
click at [592, 550] on icon "I don't like this recipe" at bounding box center [591, 549] width 17 height 24
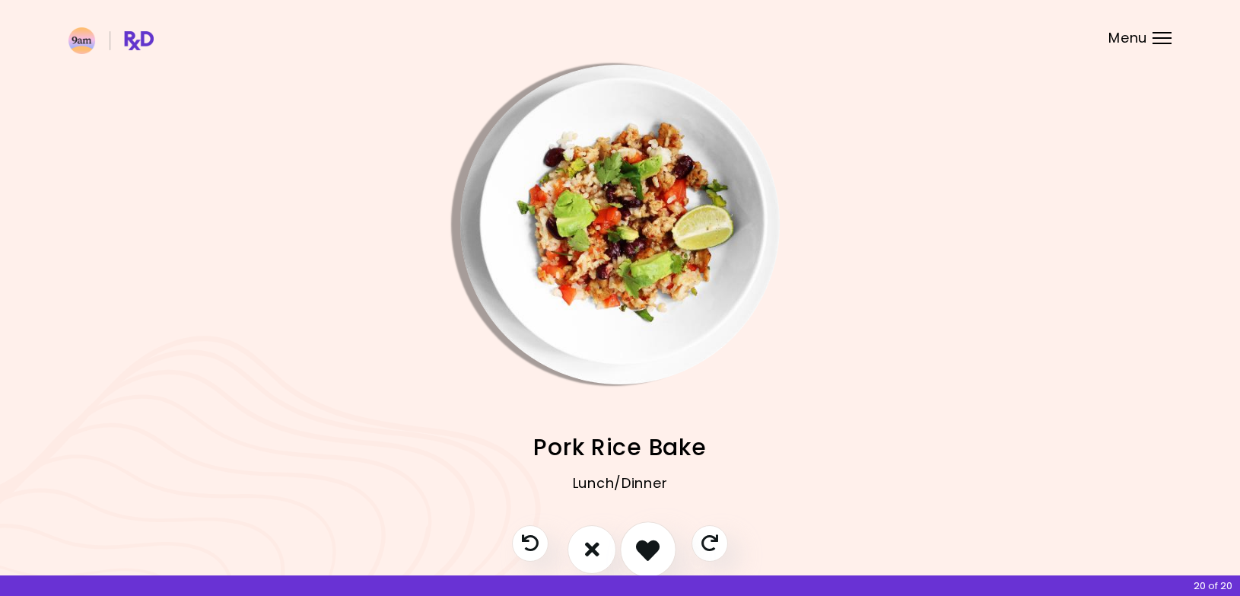
click at [640, 561] on button "I like this recipe" at bounding box center [648, 549] width 56 height 56
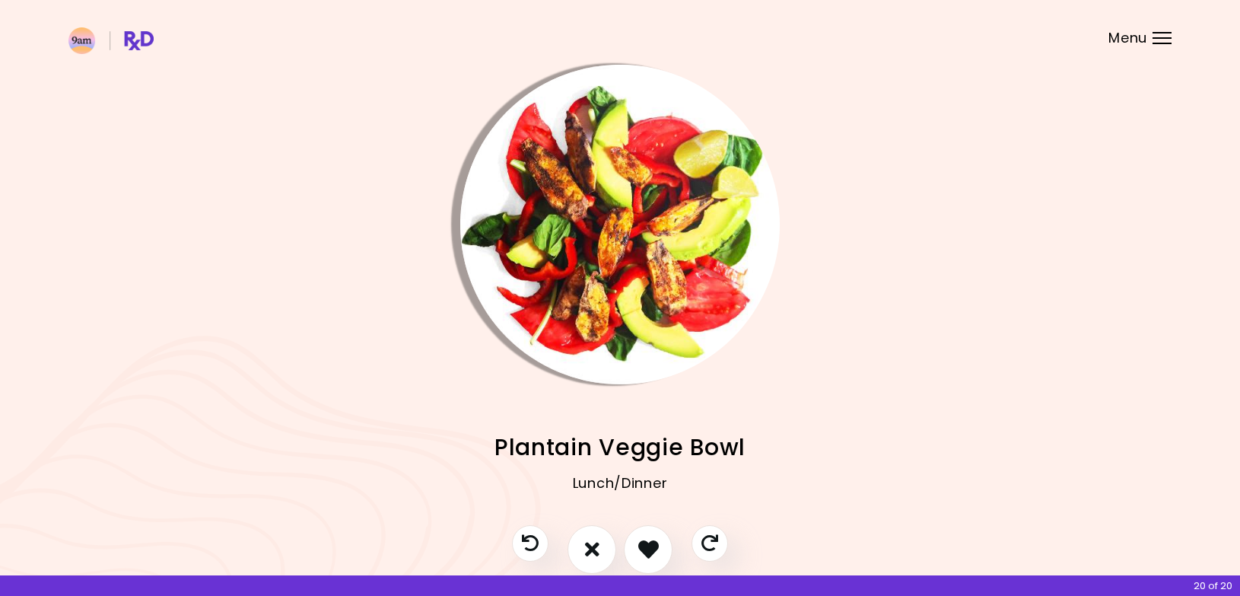
click at [1163, 36] on div "Menu" at bounding box center [1161, 38] width 19 height 12
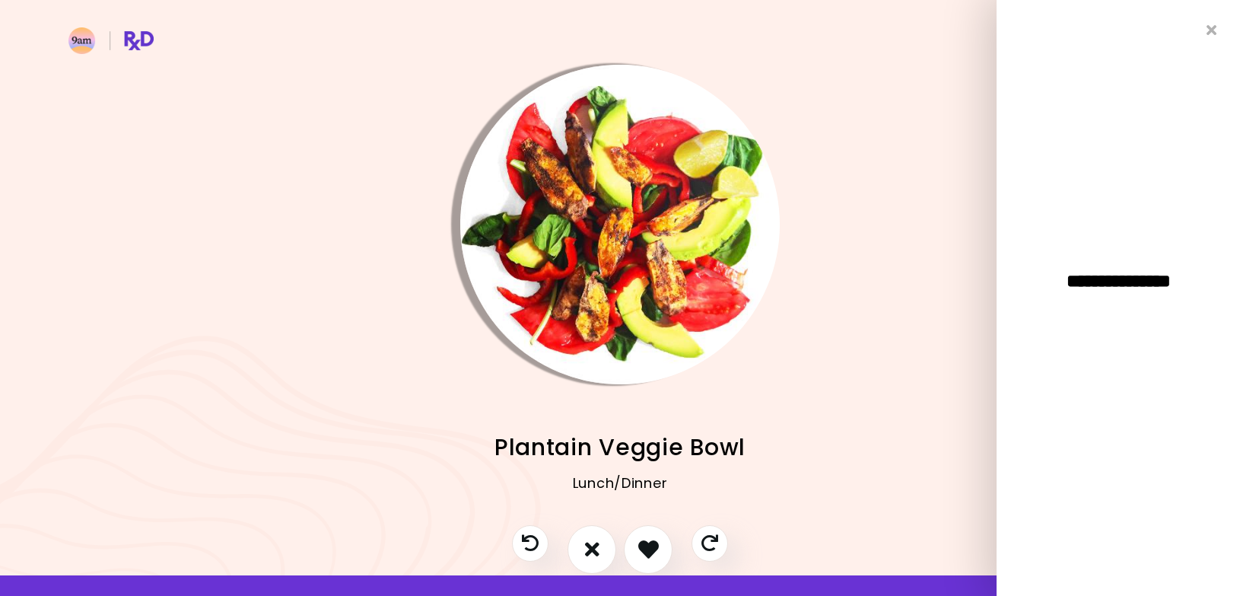
click at [1049, 278] on span "**********" at bounding box center [1118, 281] width 168 height 18
click at [905, 272] on img "Info - Salmon & Veggie Bake" at bounding box center [999, 224] width 319 height 319
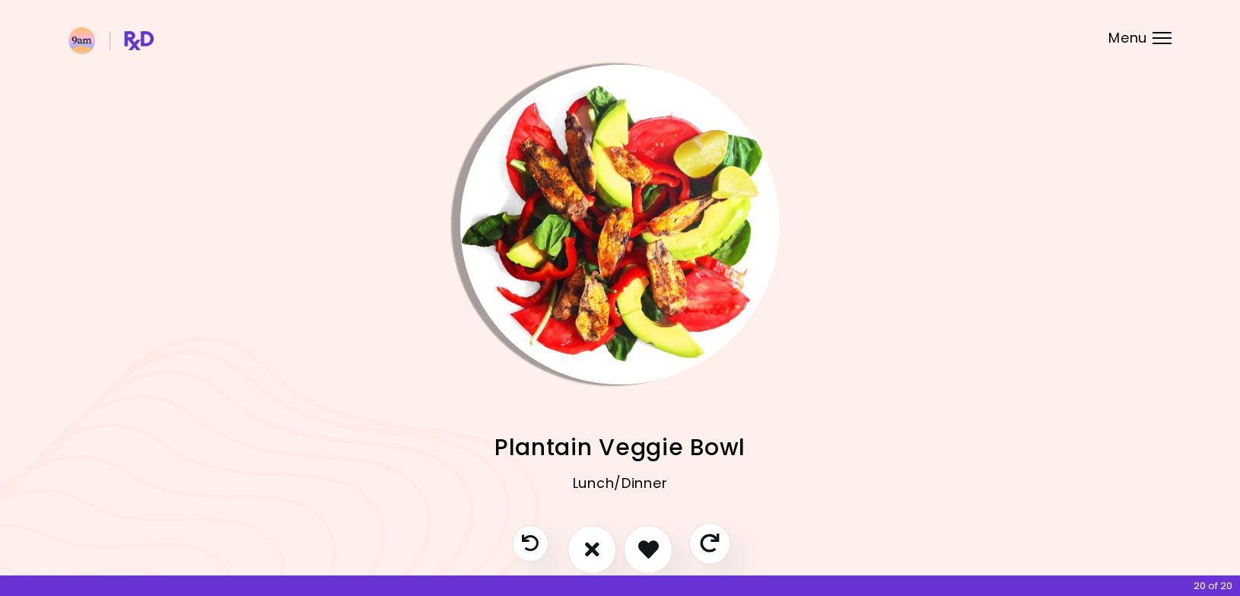
click at [707, 541] on icon "Skip" at bounding box center [709, 542] width 19 height 19
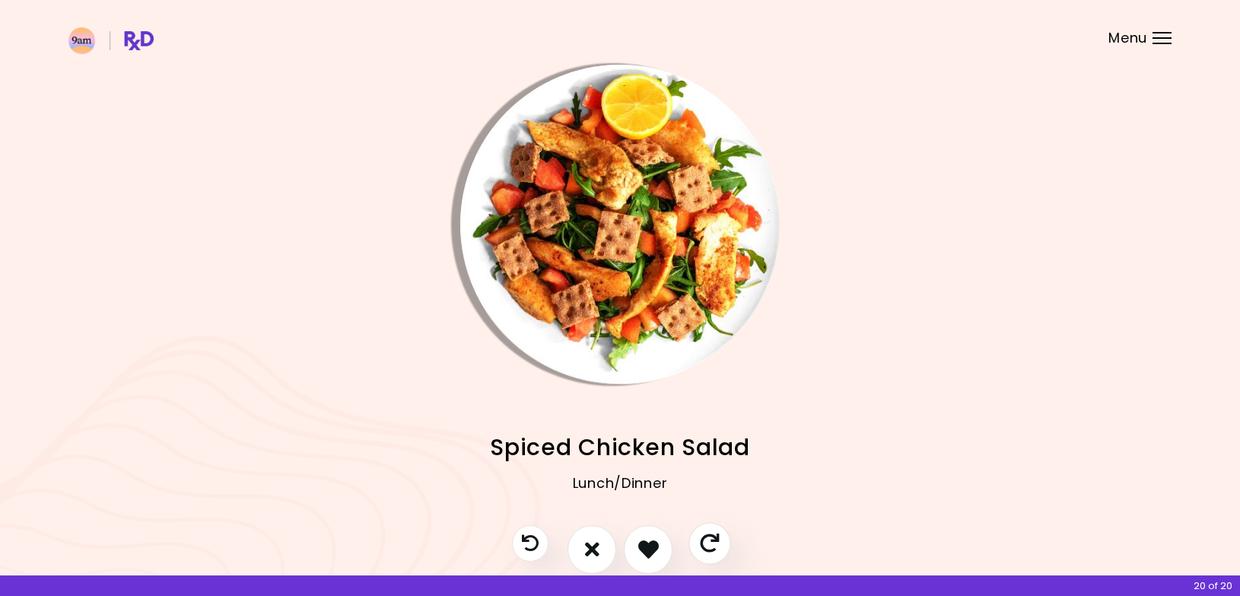
click at [707, 541] on icon "Skip" at bounding box center [709, 542] width 19 height 19
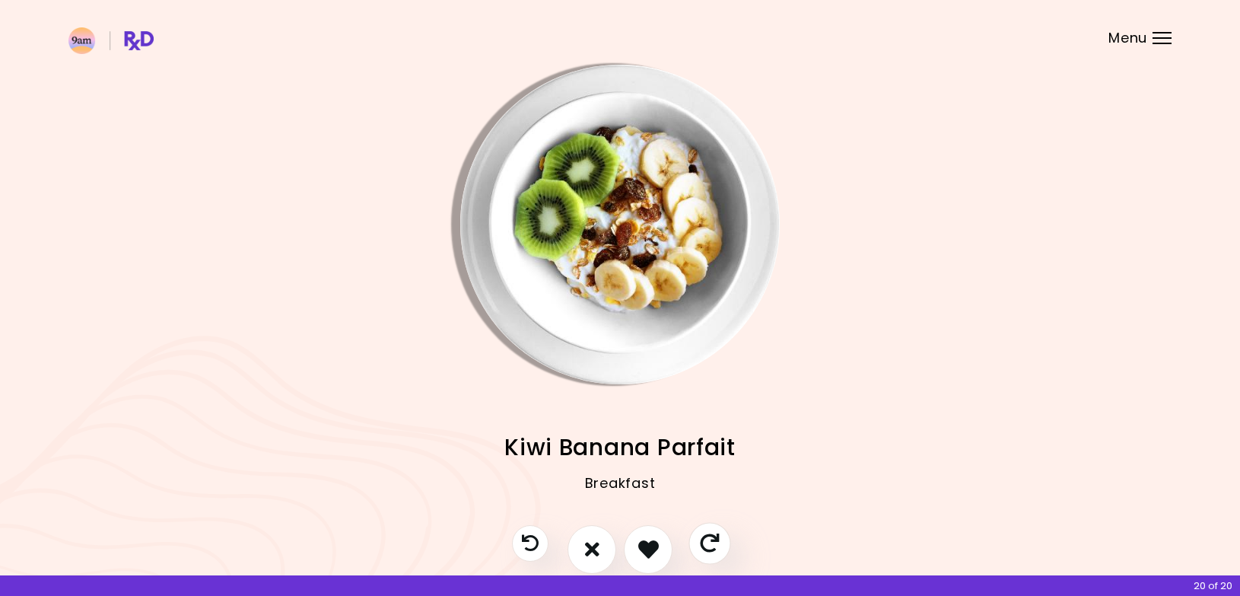
click at [707, 541] on icon "Skip" at bounding box center [709, 542] width 19 height 19
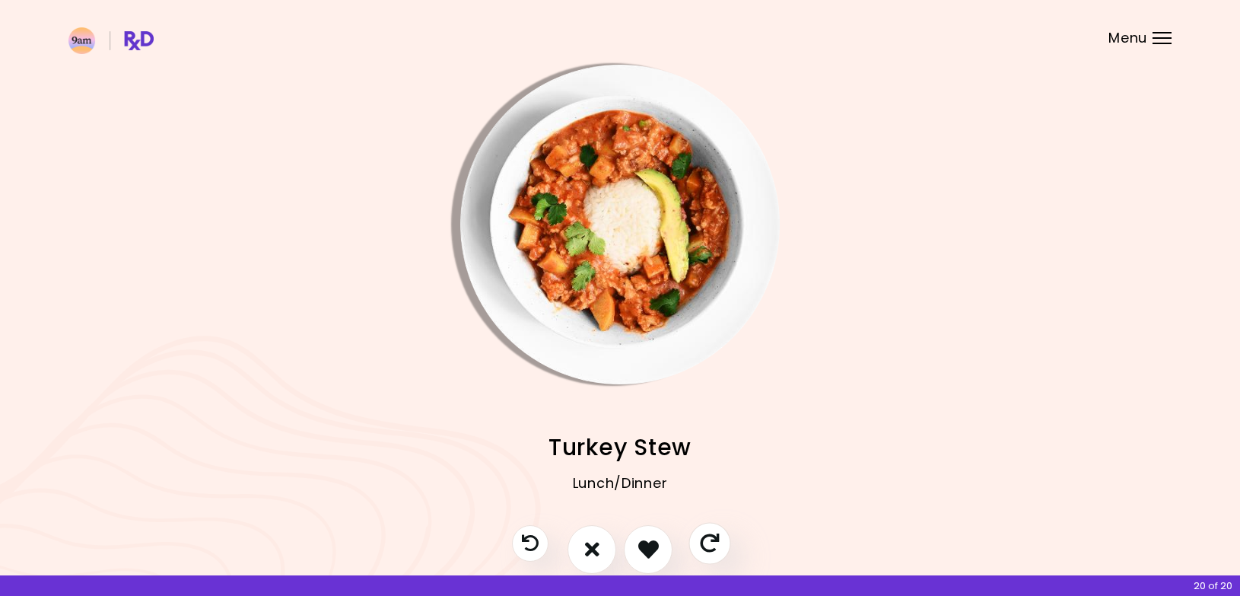
click at [707, 541] on icon "Skip" at bounding box center [709, 542] width 19 height 19
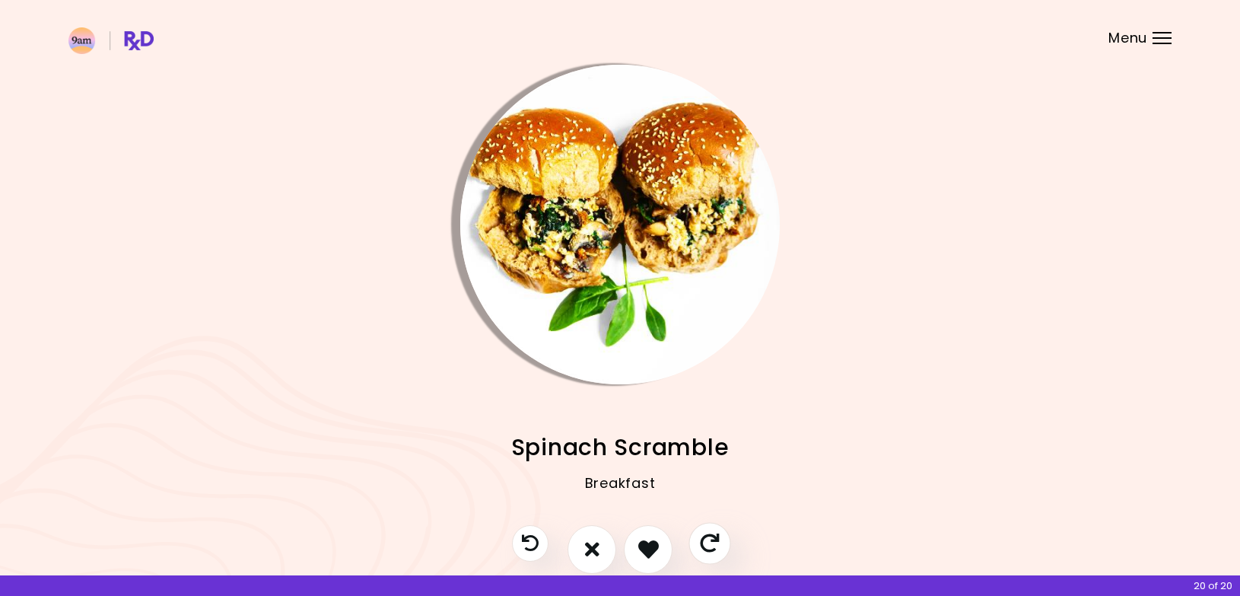
click at [707, 541] on icon "Skip" at bounding box center [709, 542] width 19 height 19
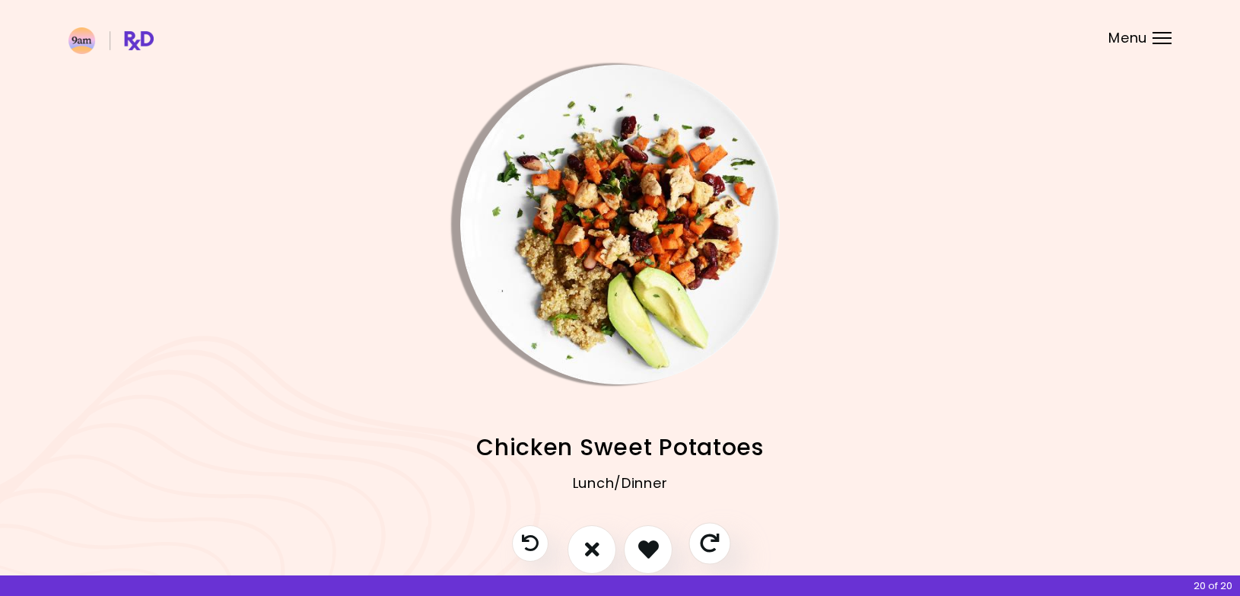
click at [707, 541] on icon "Skip" at bounding box center [709, 542] width 19 height 19
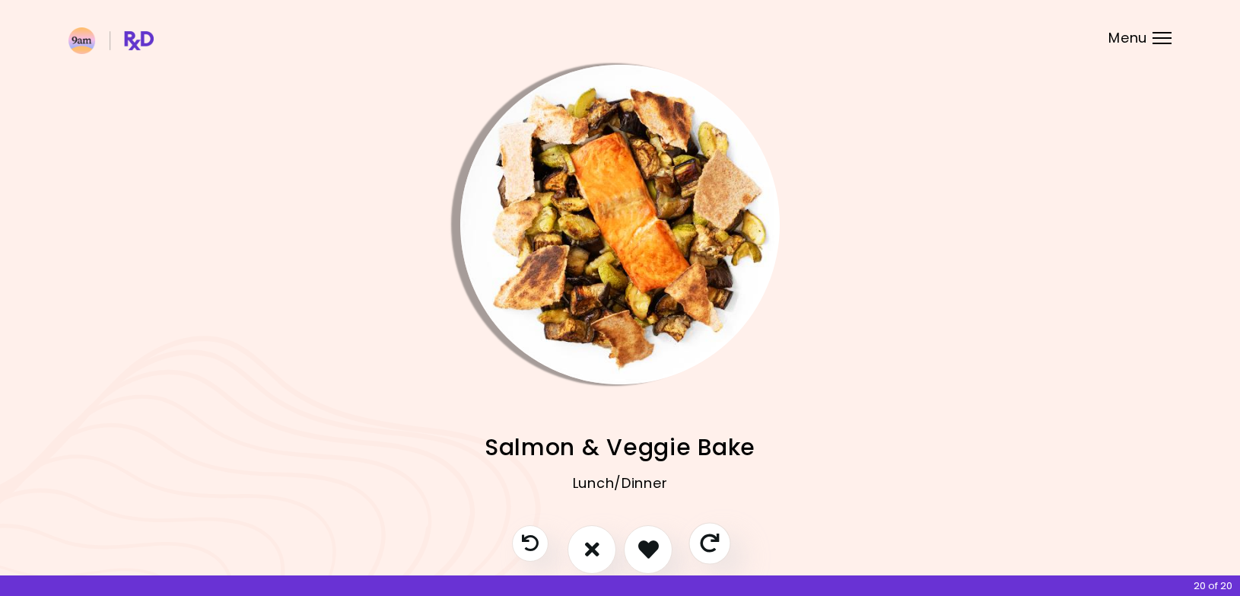
click at [707, 541] on icon "Skip" at bounding box center [709, 542] width 19 height 19
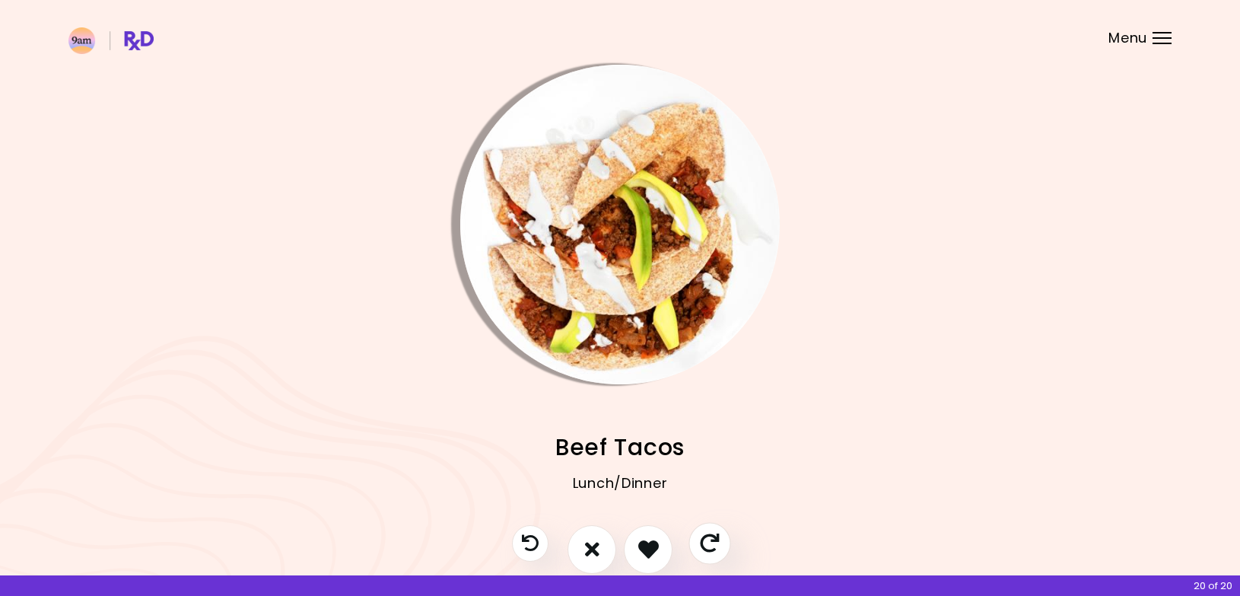
click at [707, 541] on icon "Skip" at bounding box center [709, 542] width 19 height 19
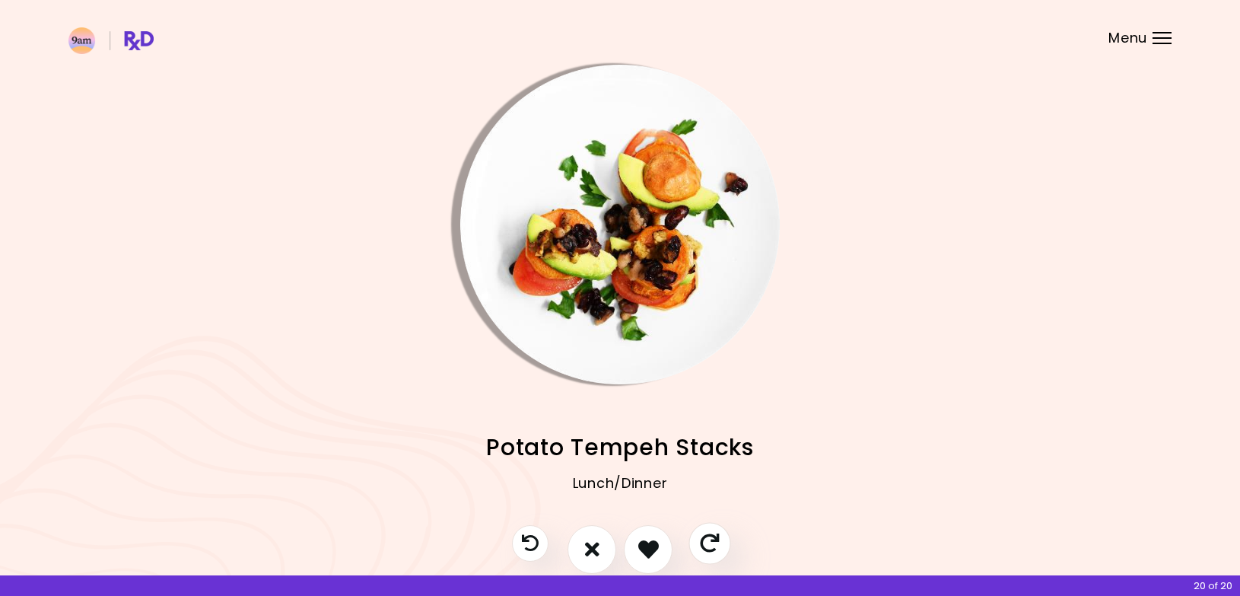
click at [707, 541] on icon "Skip" at bounding box center [709, 542] width 19 height 19
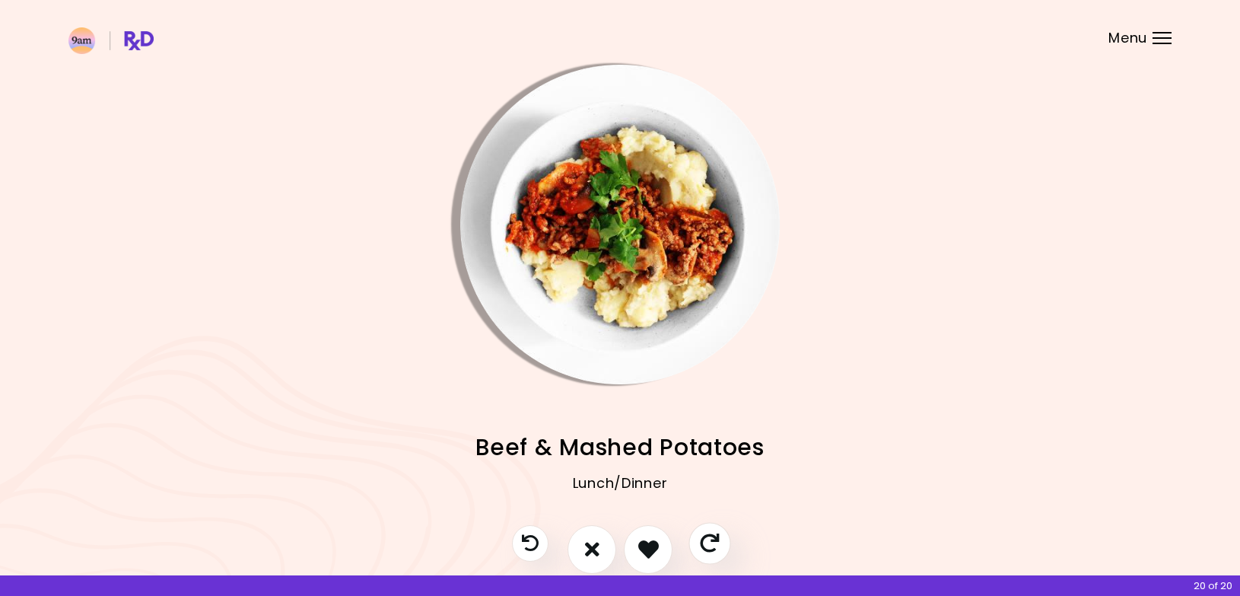
click at [707, 541] on icon "Skip" at bounding box center [709, 542] width 19 height 19
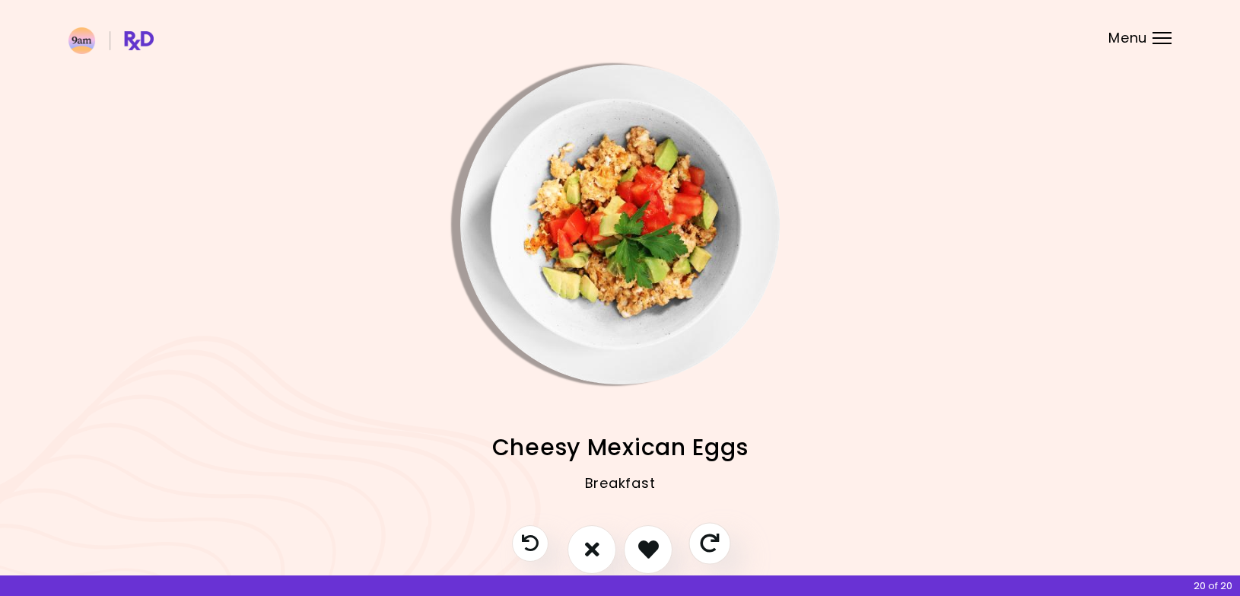
click at [707, 541] on icon "Skip" at bounding box center [709, 542] width 19 height 19
